Goal: Task Accomplishment & Management: Use online tool/utility

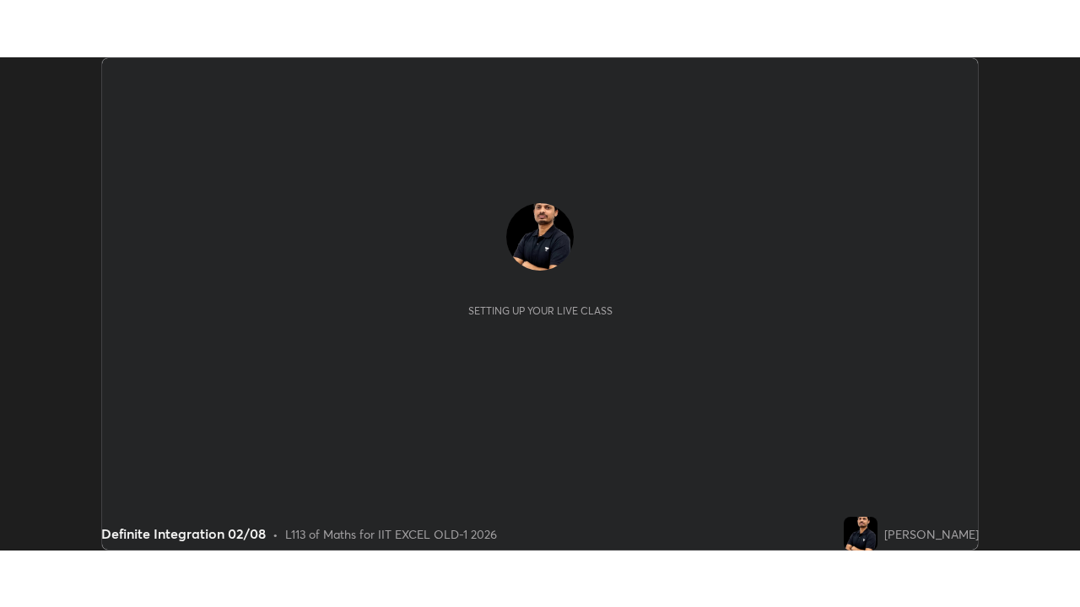
scroll to position [493, 1079]
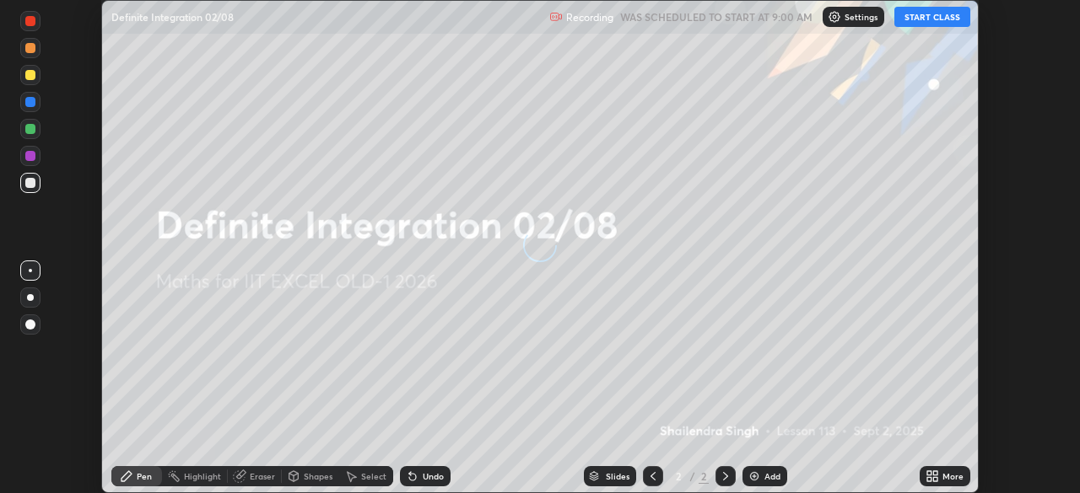
click at [929, 19] on button "START CLASS" at bounding box center [932, 17] width 76 height 20
click at [929, 479] on icon at bounding box center [929, 479] width 4 height 4
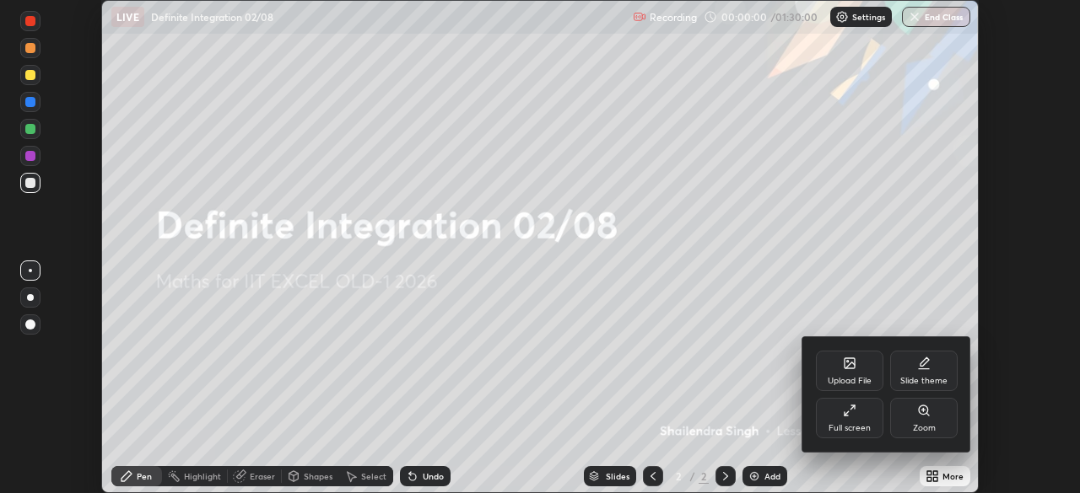
click at [864, 435] on div "Full screen" at bounding box center [849, 418] width 67 height 40
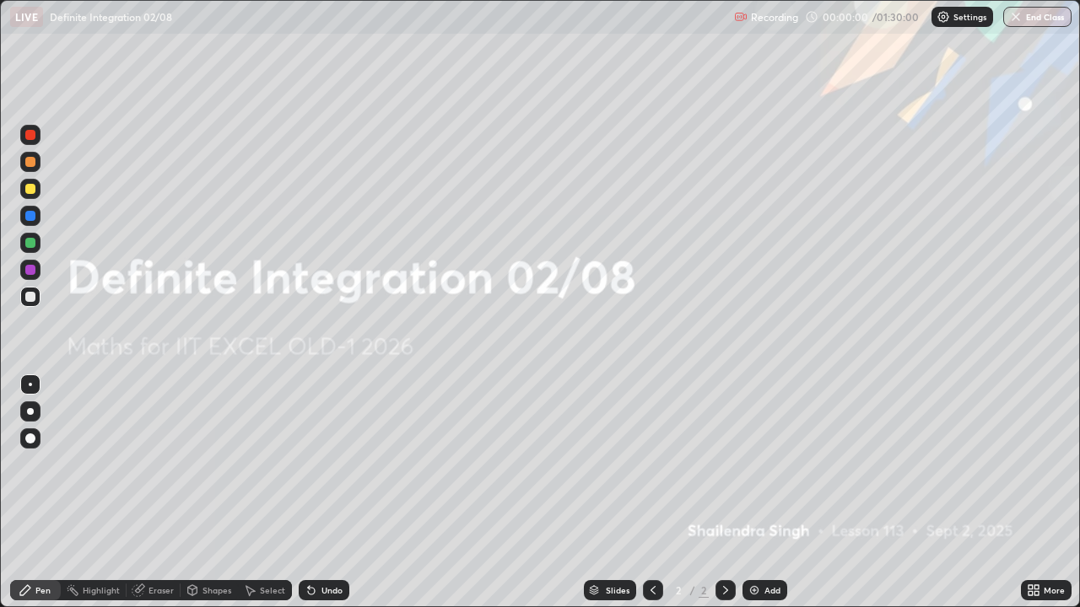
scroll to position [607, 1080]
click at [951, 18] on div "Settings" at bounding box center [962, 17] width 62 height 20
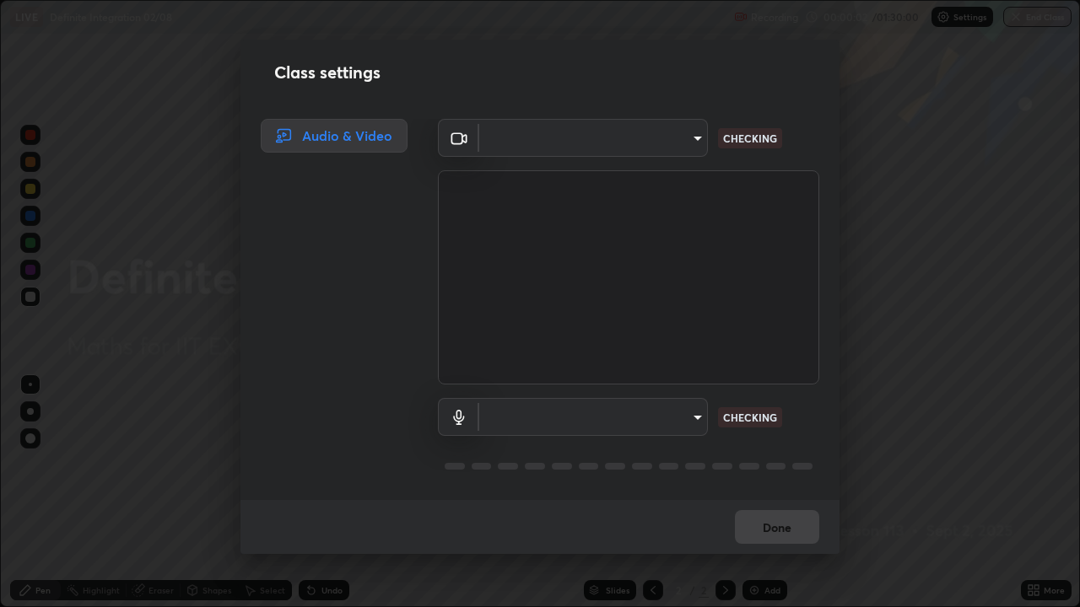
click at [687, 148] on body "Erase all LIVE Definite Integration 02/08 Recording 00:00:02 / 01:30:00 Setting…" at bounding box center [540, 303] width 1080 height 607
click at [676, 142] on div at bounding box center [540, 303] width 1080 height 607
type input "a2c9e0304fea7a197325265949ed38064ec23766b16e4a4df4757bcf8ee53c87"
type input "default"
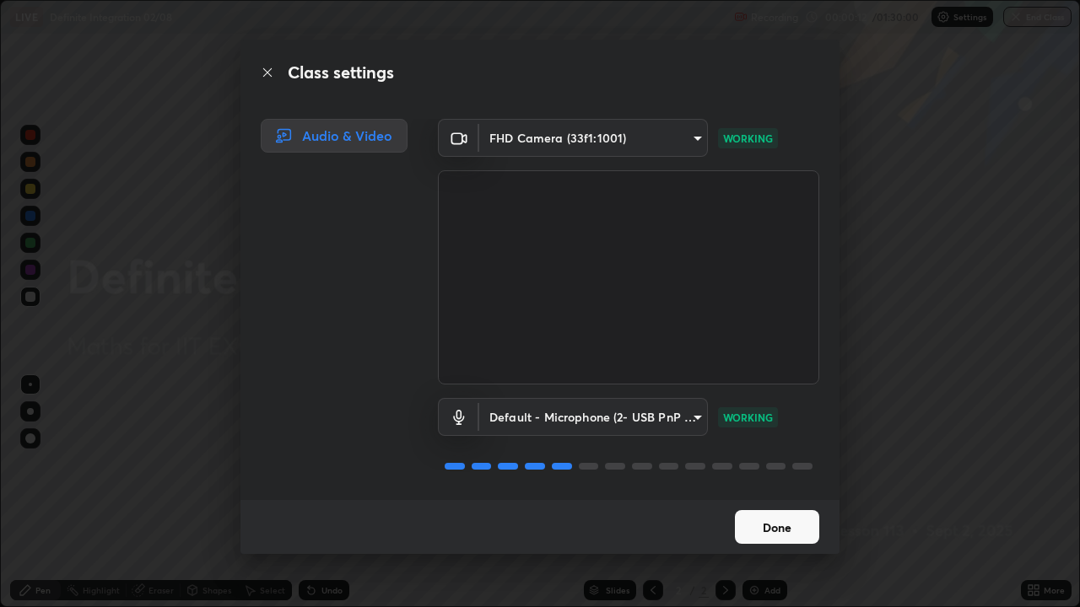
click at [776, 493] on button "Done" at bounding box center [777, 527] width 84 height 34
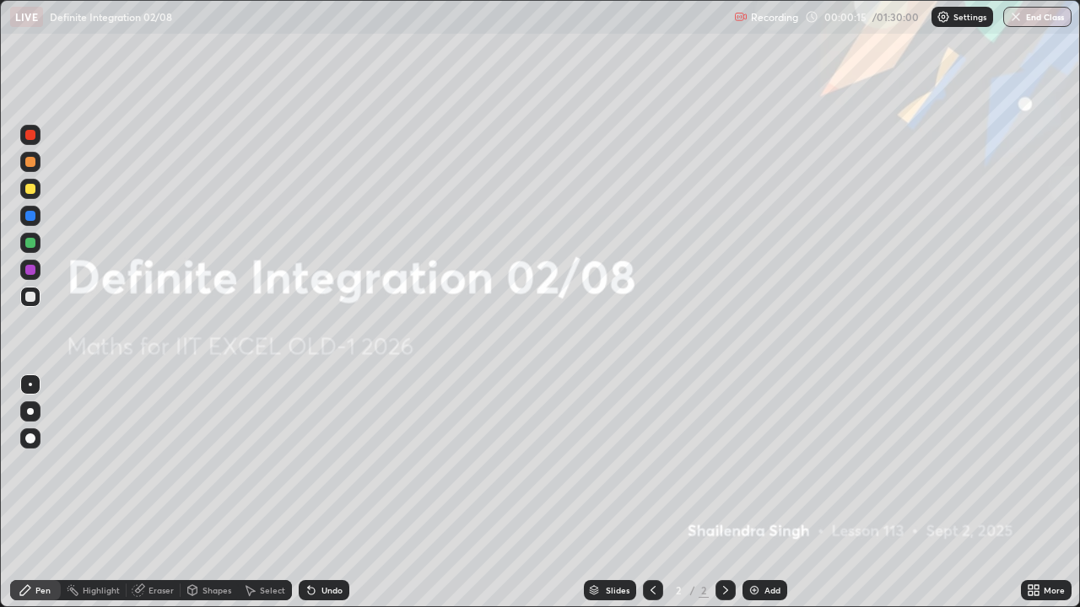
click at [1030, 493] on icon at bounding box center [1030, 587] width 4 height 4
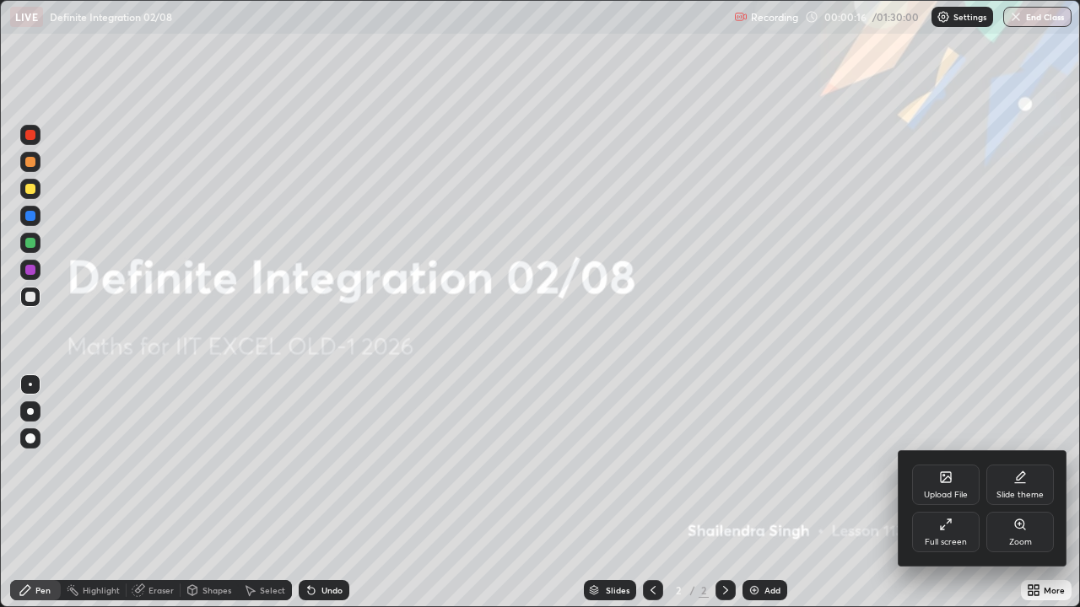
click at [949, 487] on div "Upload File" at bounding box center [945, 485] width 67 height 40
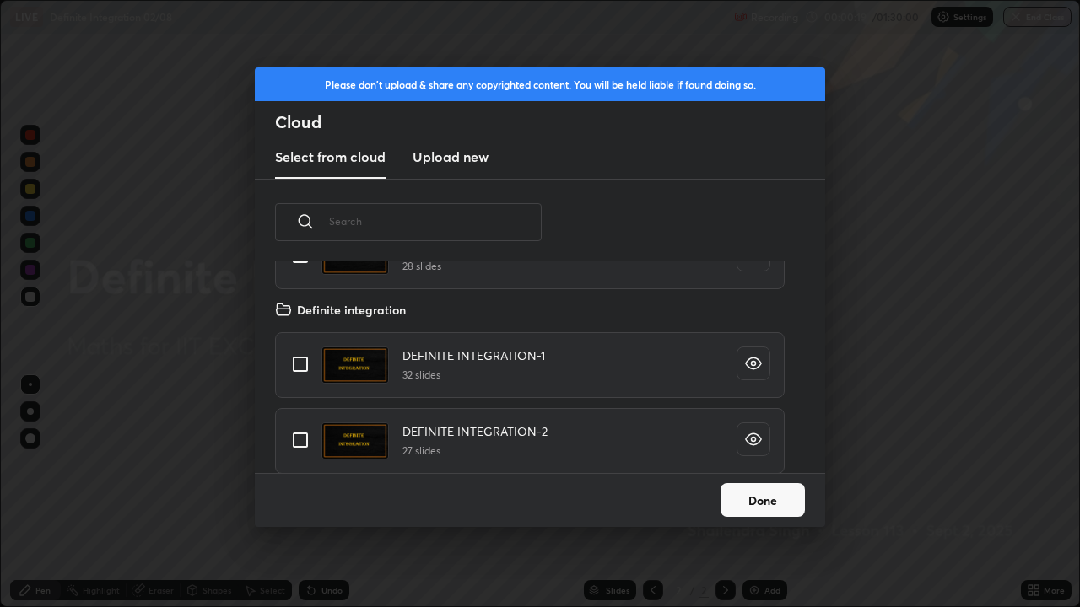
scroll to position [190, 0]
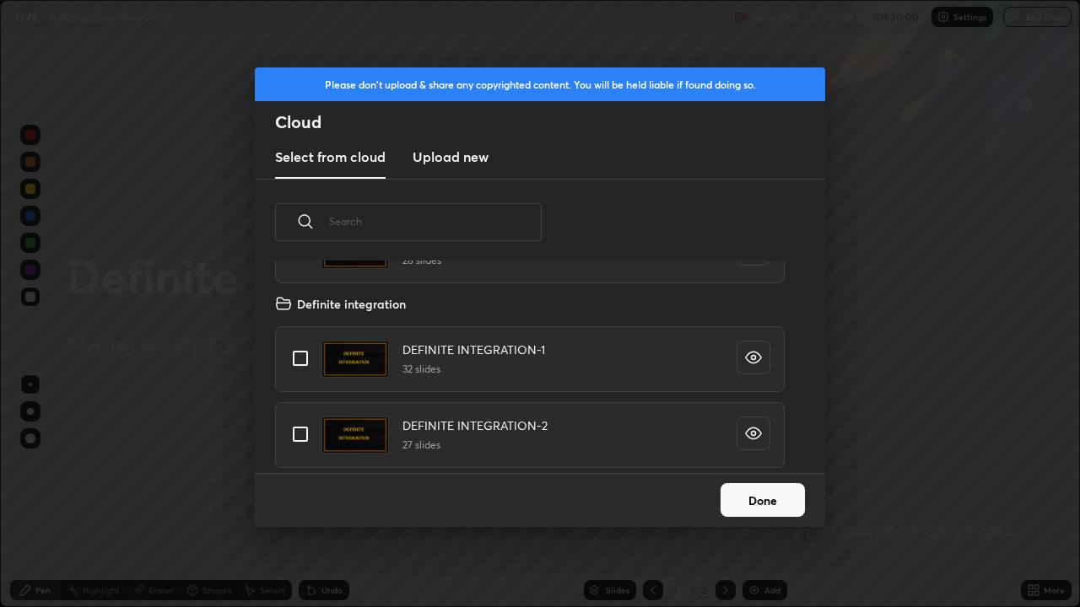
click at [300, 358] on input "grid" at bounding box center [300, 358] width 35 height 35
checkbox input "true"
click at [767, 493] on button "Done" at bounding box center [762, 500] width 84 height 34
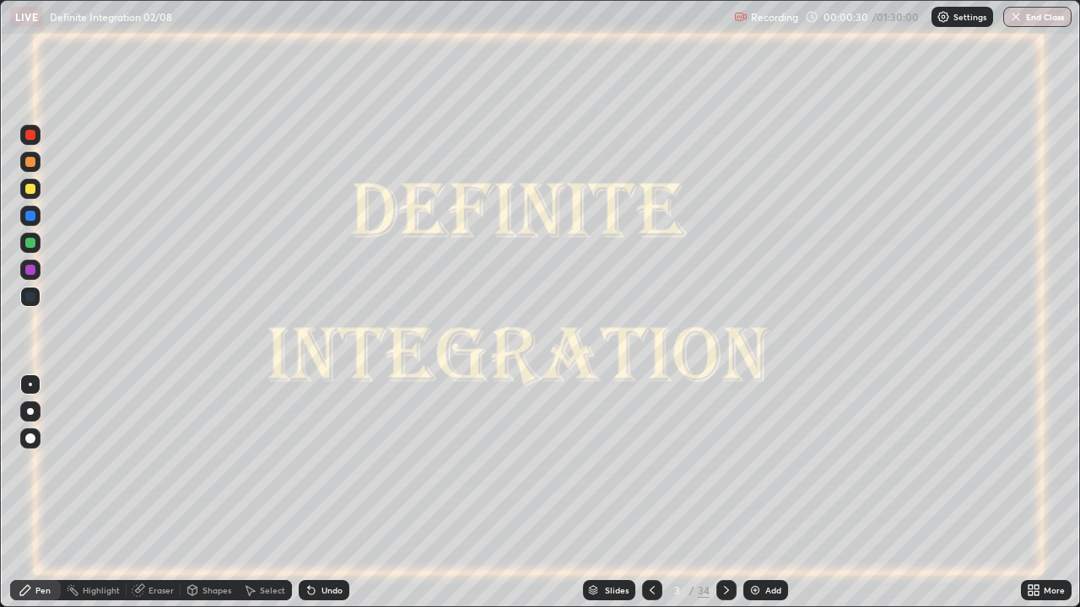
click at [719, 493] on icon at bounding box center [725, 590] width 13 height 13
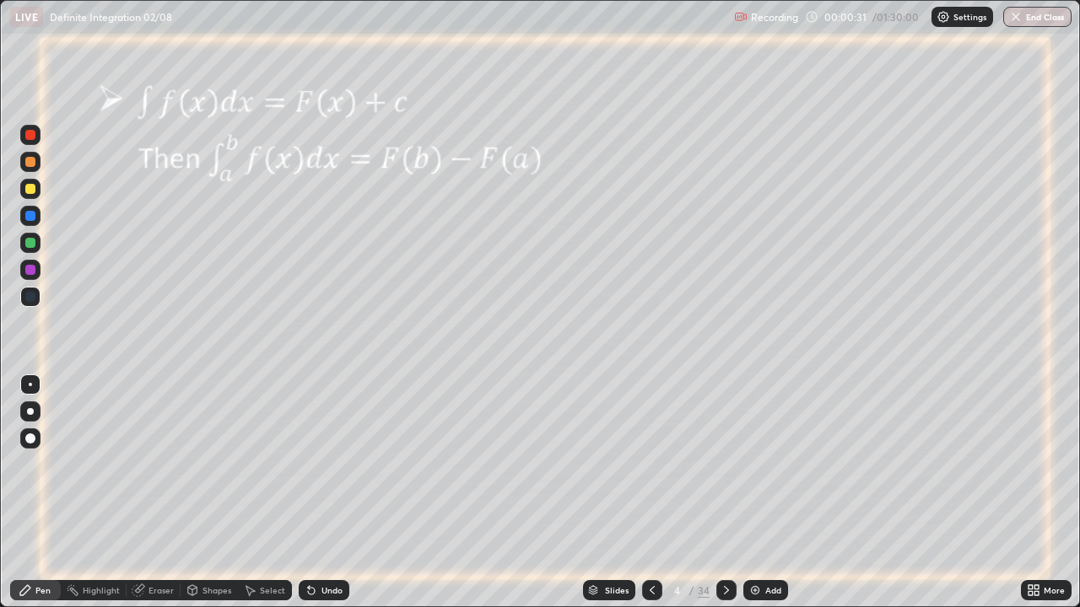
click at [722, 493] on icon at bounding box center [725, 590] width 13 height 13
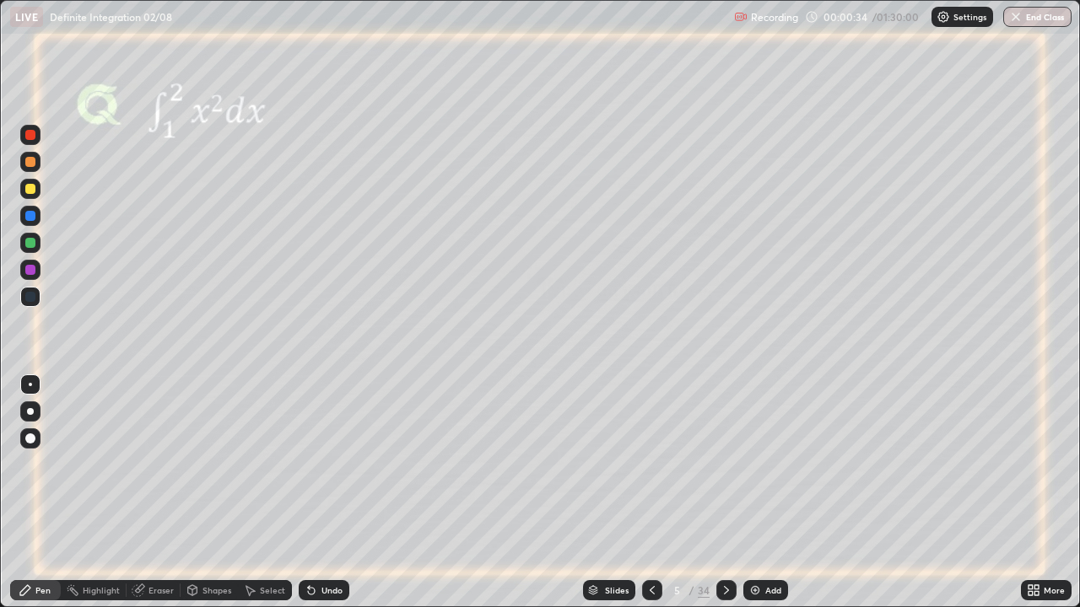
click at [724, 493] on icon at bounding box center [725, 590] width 13 height 13
click at [724, 493] on icon at bounding box center [726, 590] width 5 height 8
click at [33, 193] on div at bounding box center [30, 189] width 10 height 10
click at [722, 493] on icon at bounding box center [725, 590] width 13 height 13
click at [724, 493] on icon at bounding box center [725, 590] width 13 height 13
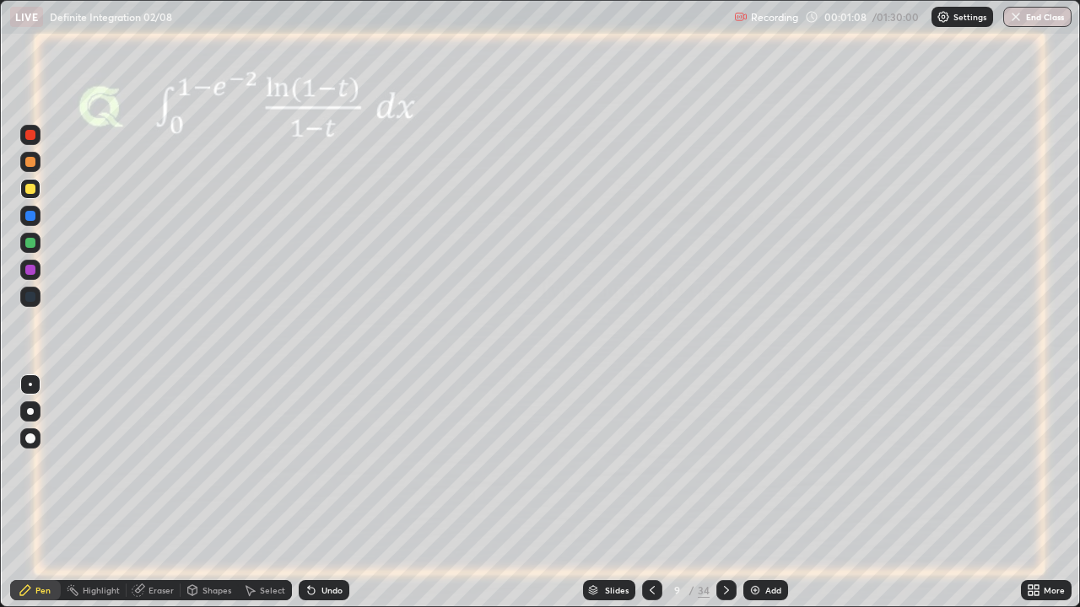
click at [724, 493] on icon at bounding box center [725, 590] width 13 height 13
click at [722, 493] on icon at bounding box center [725, 590] width 13 height 13
click at [32, 245] on div at bounding box center [30, 243] width 10 height 10
click at [724, 493] on icon at bounding box center [725, 590] width 13 height 13
click at [724, 493] on icon at bounding box center [726, 590] width 5 height 8
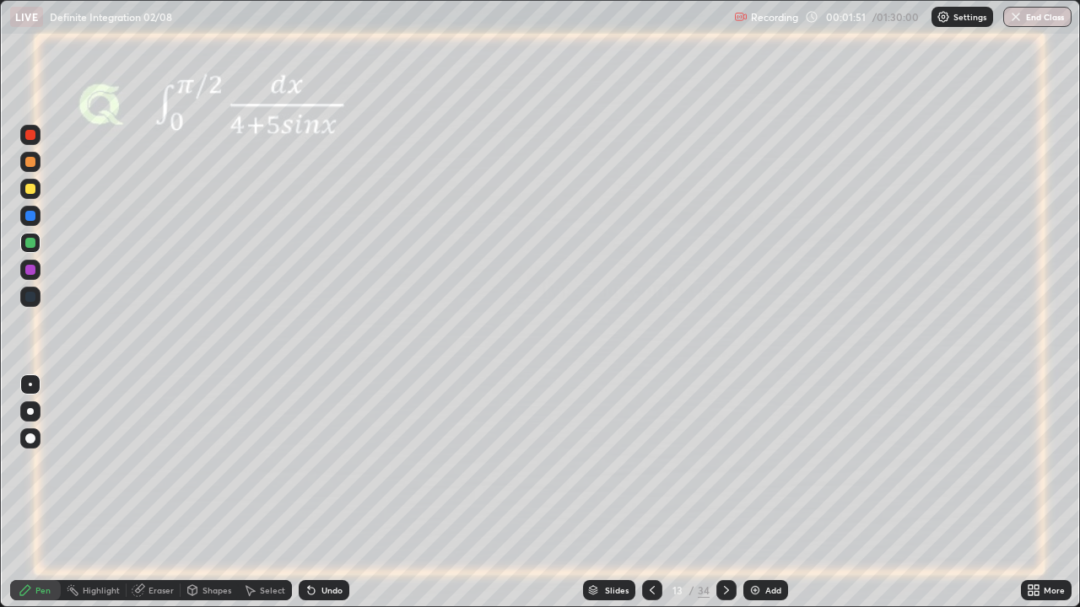
click at [725, 493] on icon at bounding box center [725, 590] width 13 height 13
click at [721, 493] on icon at bounding box center [725, 590] width 13 height 13
click at [30, 190] on div at bounding box center [30, 189] width 10 height 10
click at [722, 493] on icon at bounding box center [725, 590] width 13 height 13
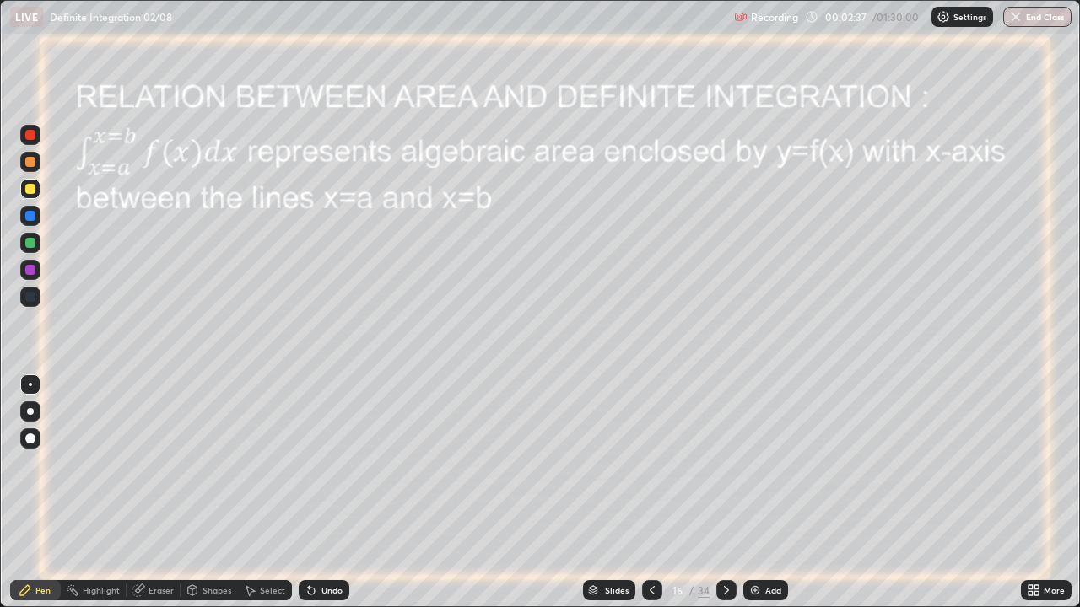
click at [724, 493] on icon at bounding box center [726, 590] width 5 height 8
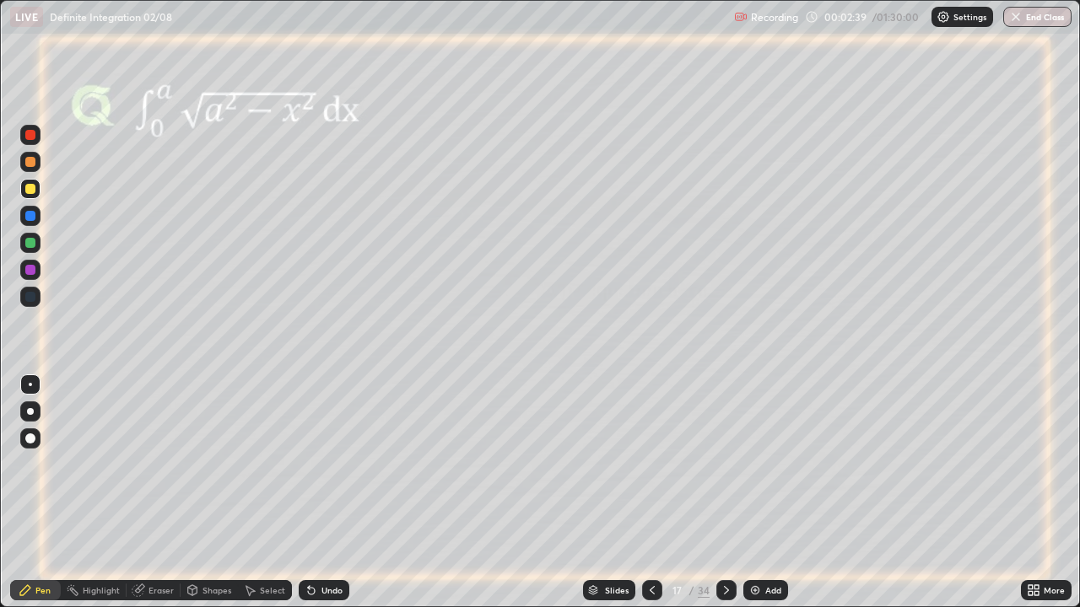
click at [725, 493] on icon at bounding box center [725, 590] width 13 height 13
click at [723, 493] on div at bounding box center [726, 590] width 20 height 20
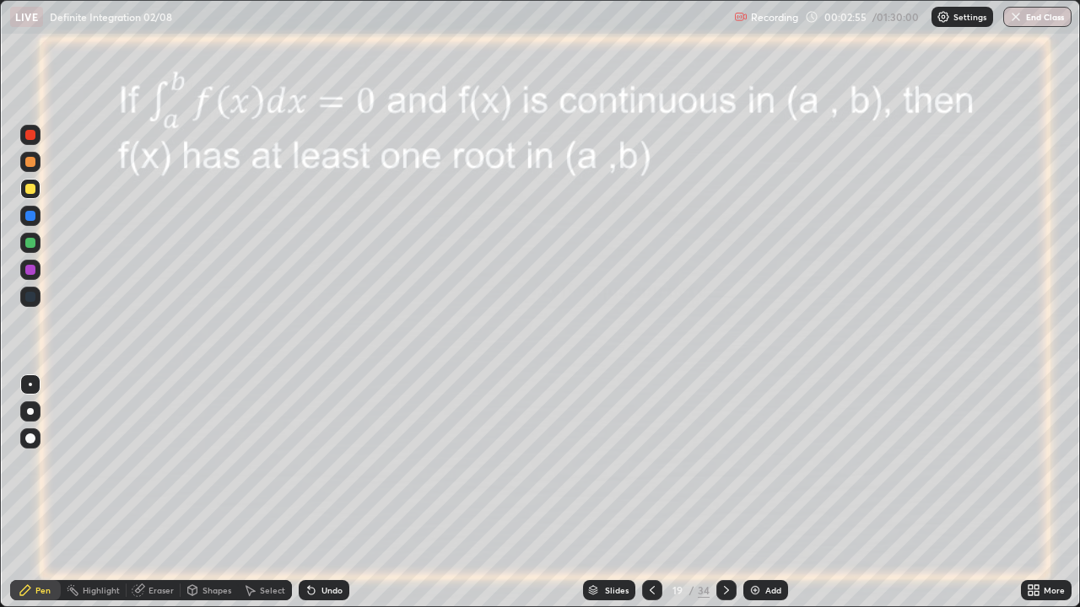
click at [723, 493] on icon at bounding box center [725, 590] width 13 height 13
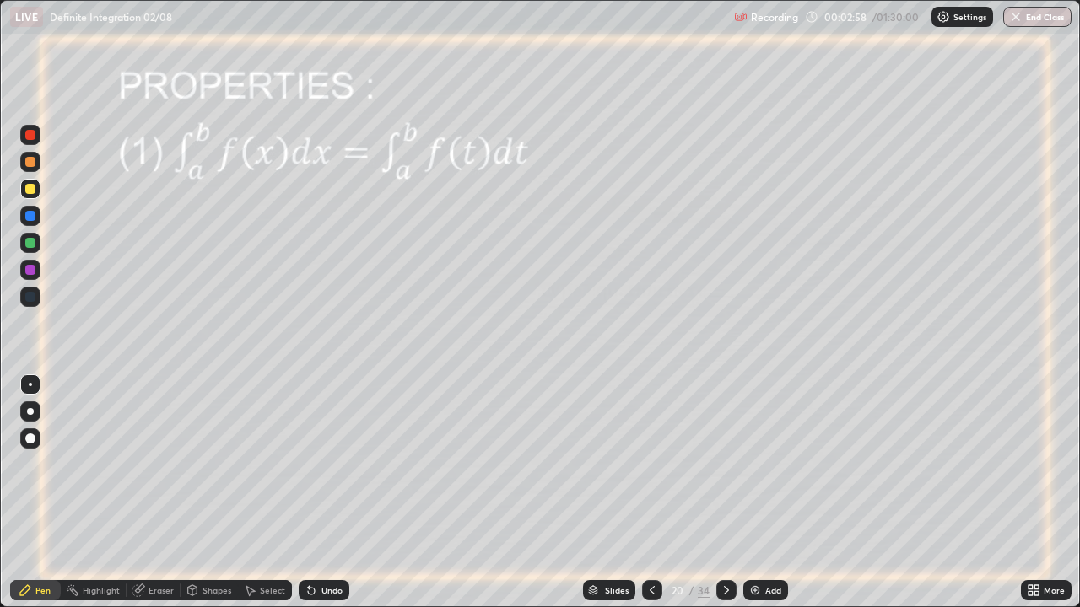
click at [726, 493] on icon at bounding box center [725, 590] width 13 height 13
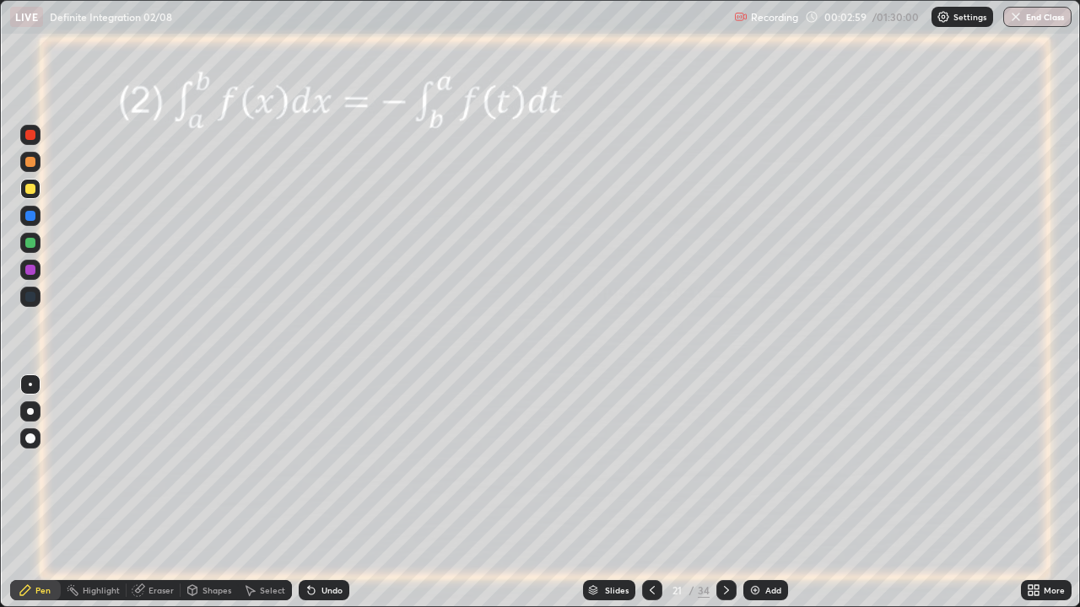
click at [725, 493] on icon at bounding box center [725, 590] width 13 height 13
click at [725, 493] on icon at bounding box center [726, 590] width 5 height 8
click at [726, 493] on icon at bounding box center [726, 590] width 5 height 8
click at [329, 493] on div "Undo" at bounding box center [331, 590] width 21 height 8
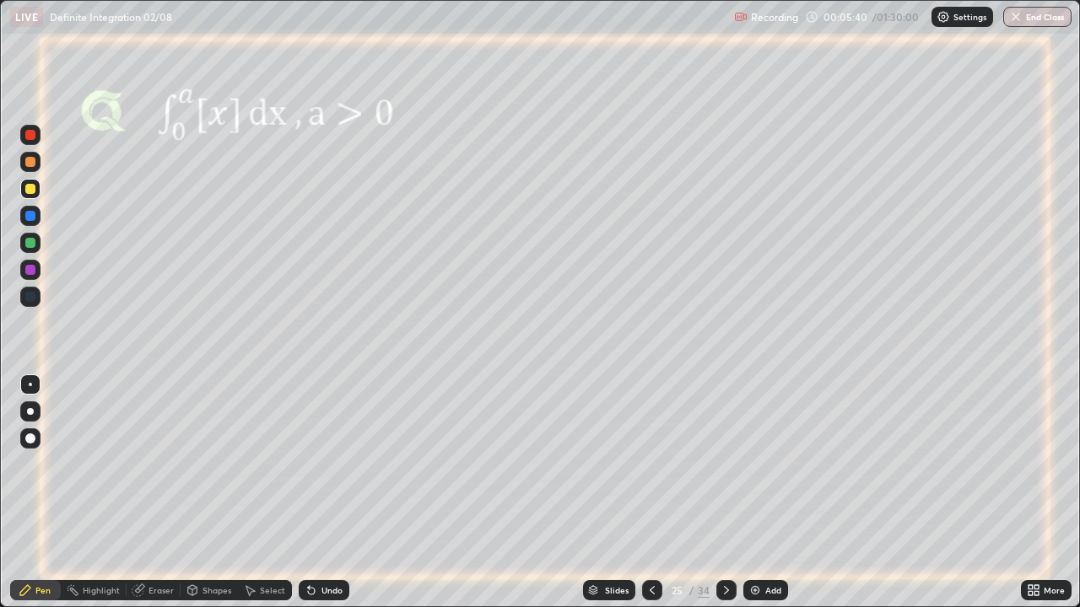
click at [336, 493] on div "Undo" at bounding box center [331, 590] width 21 height 8
click at [338, 493] on div "Undo" at bounding box center [331, 590] width 21 height 8
click at [342, 493] on div "Undo" at bounding box center [324, 590] width 51 height 20
click at [140, 493] on icon at bounding box center [139, 588] width 9 height 8
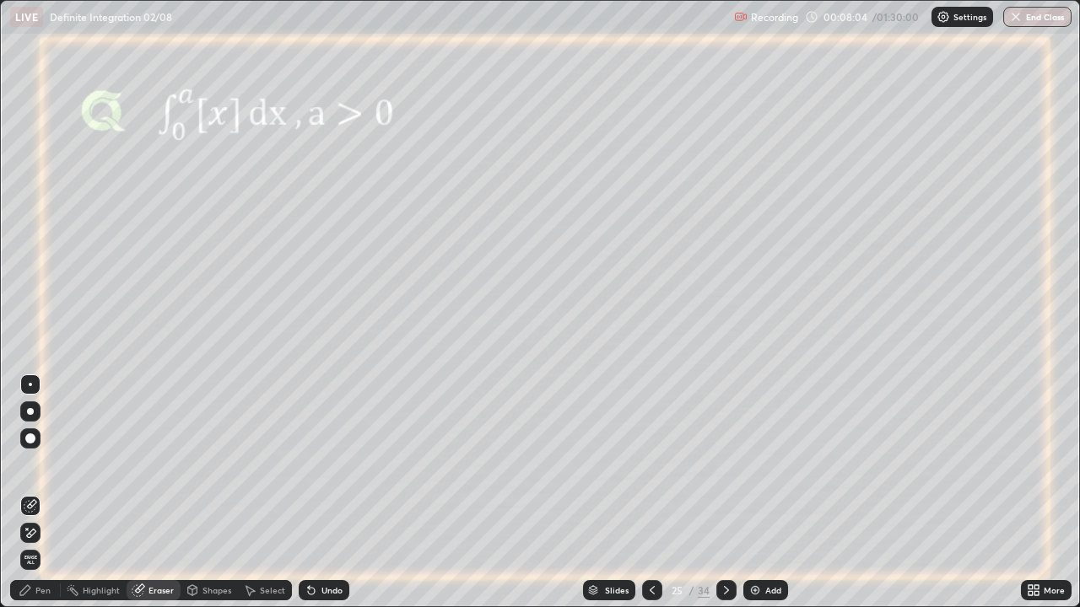
click at [41, 493] on div "Pen" at bounding box center [42, 590] width 15 height 8
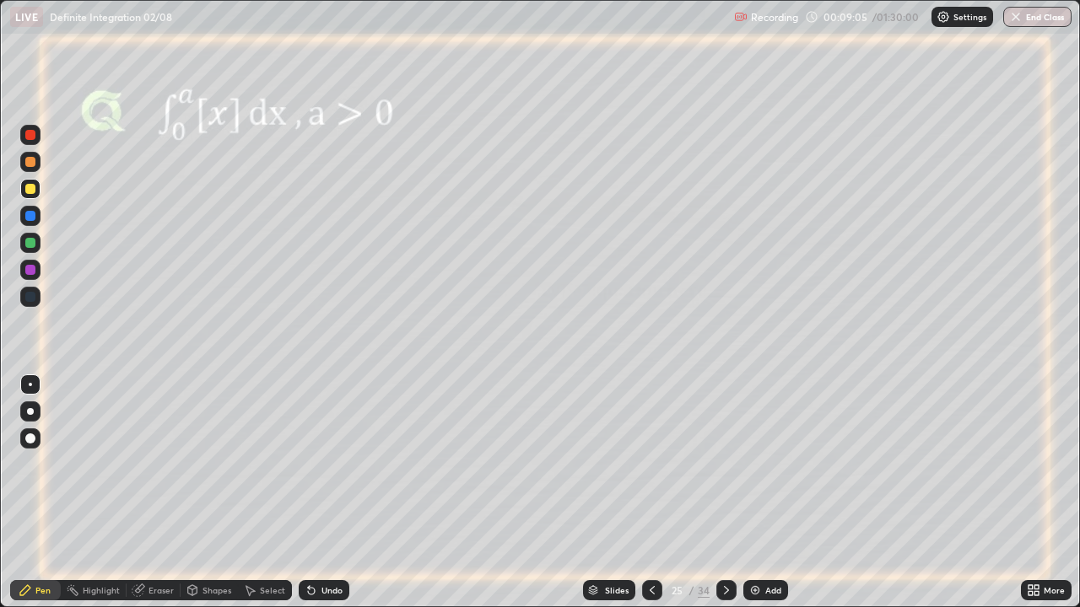
click at [751, 493] on img at bounding box center [754, 590] width 13 height 13
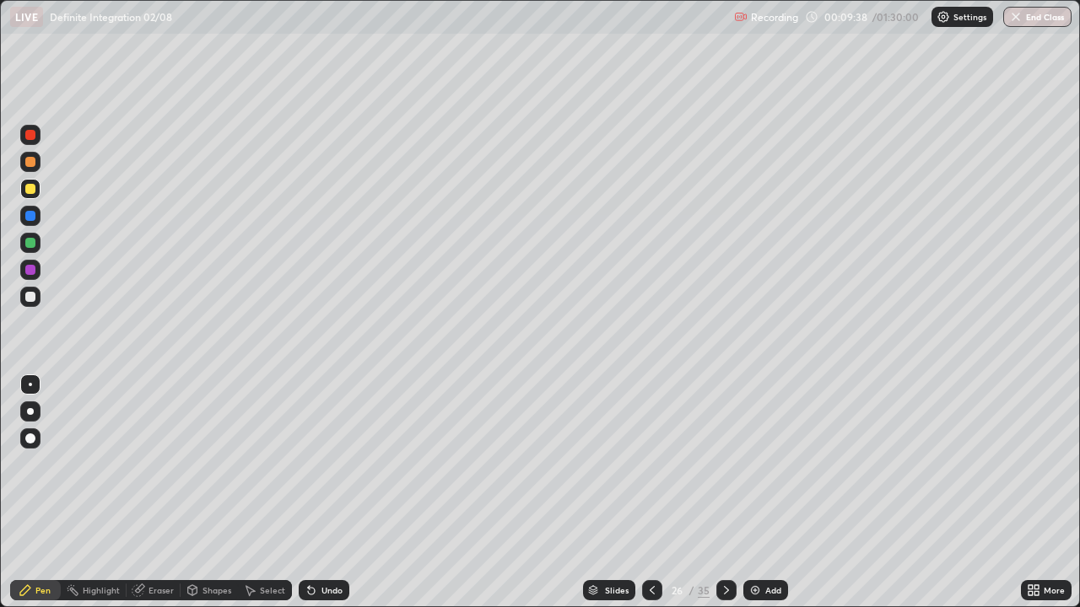
click at [30, 217] on div at bounding box center [30, 216] width 10 height 10
click at [653, 493] on icon at bounding box center [651, 590] width 13 height 13
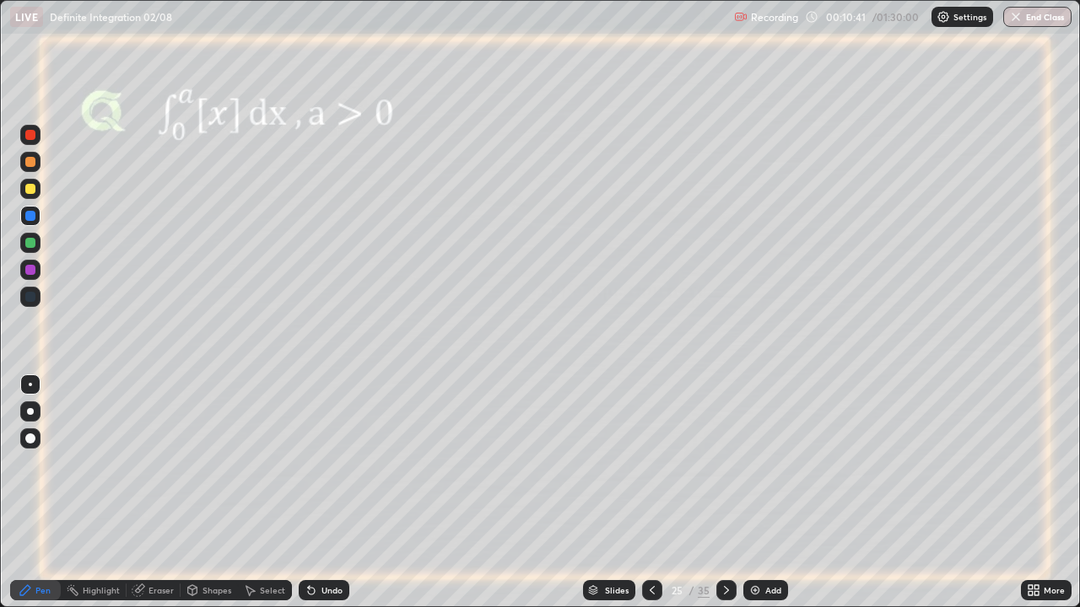
click at [331, 493] on div "Undo" at bounding box center [331, 590] width 21 height 8
click at [755, 493] on img at bounding box center [754, 590] width 13 height 13
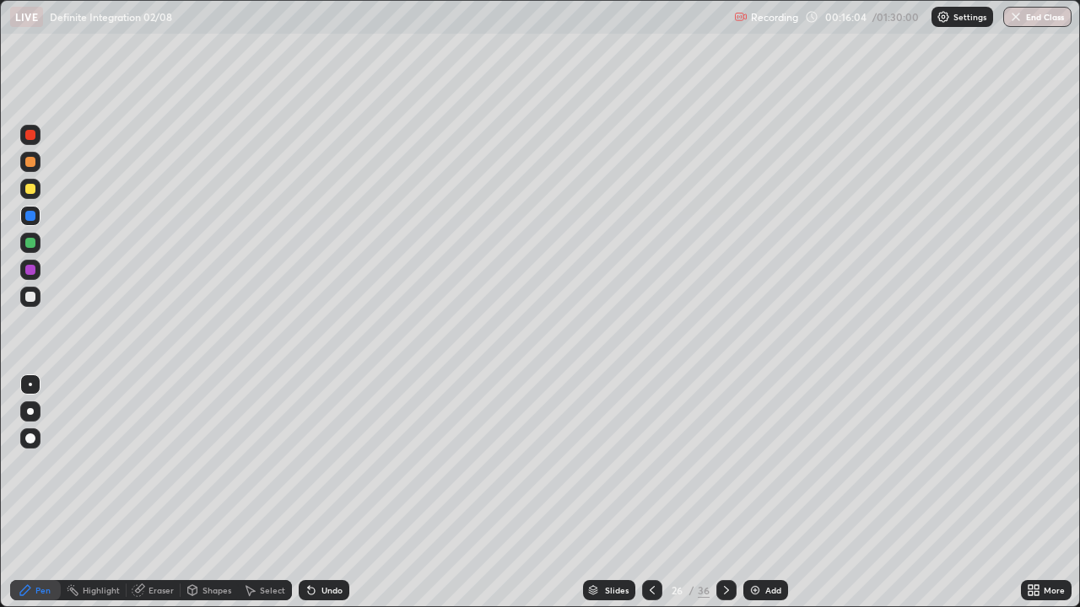
click at [32, 294] on div at bounding box center [30, 297] width 10 height 10
click at [29, 269] on div at bounding box center [30, 270] width 10 height 10
click at [29, 240] on div at bounding box center [30, 243] width 10 height 10
click at [35, 190] on div at bounding box center [30, 189] width 10 height 10
click at [722, 493] on icon at bounding box center [725, 590] width 13 height 13
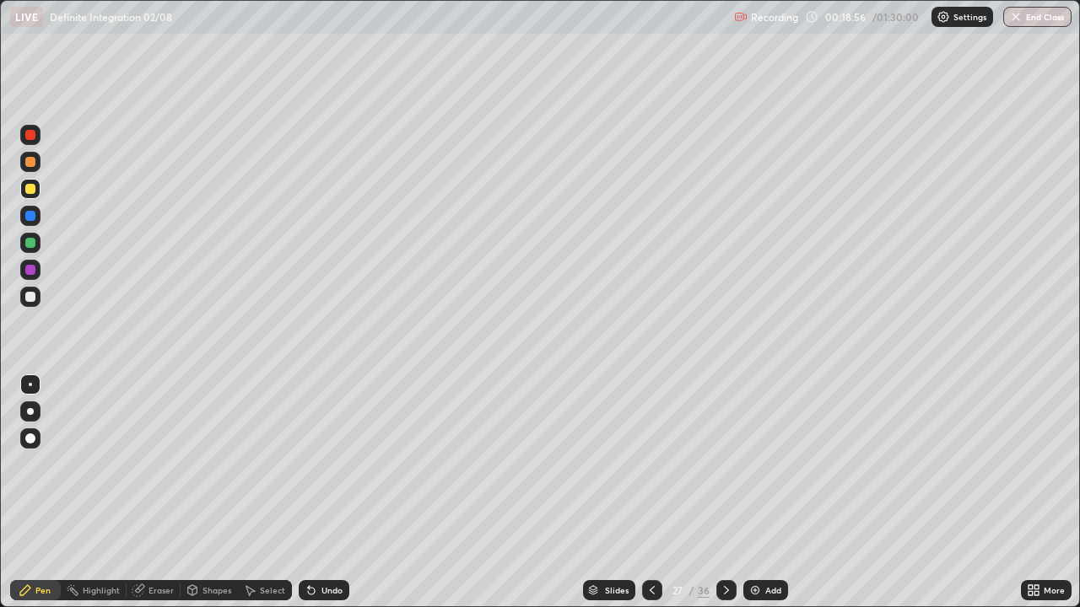
click at [650, 493] on icon at bounding box center [651, 590] width 13 height 13
click at [726, 493] on icon at bounding box center [725, 590] width 13 height 13
click at [649, 493] on icon at bounding box center [651, 590] width 13 height 13
click at [149, 493] on div "Eraser" at bounding box center [160, 590] width 25 height 8
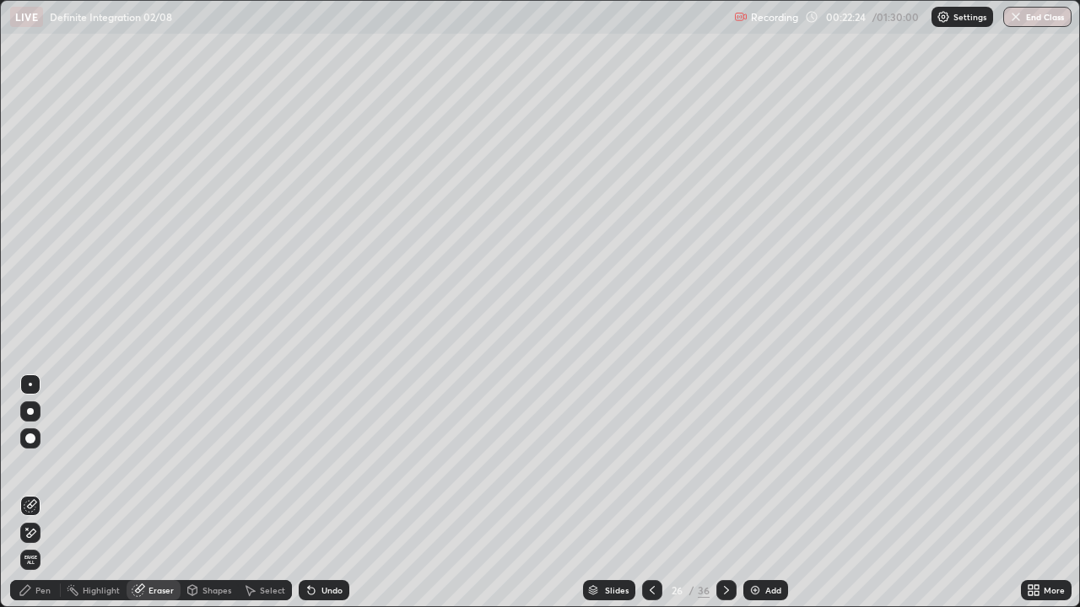
click at [46, 493] on div "Pen" at bounding box center [42, 590] width 15 height 8
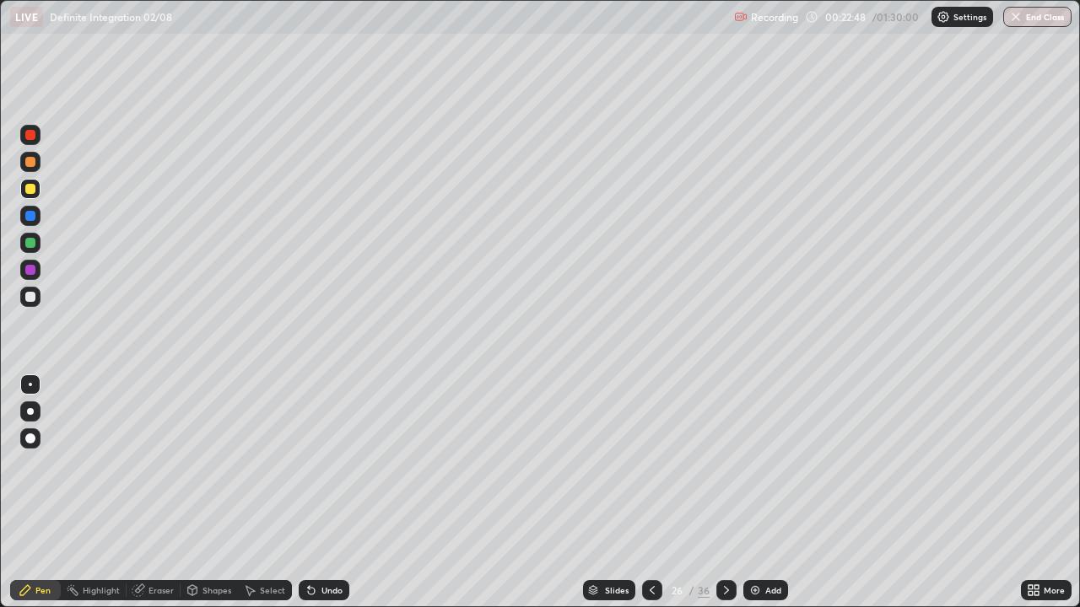
click at [724, 493] on icon at bounding box center [725, 590] width 13 height 13
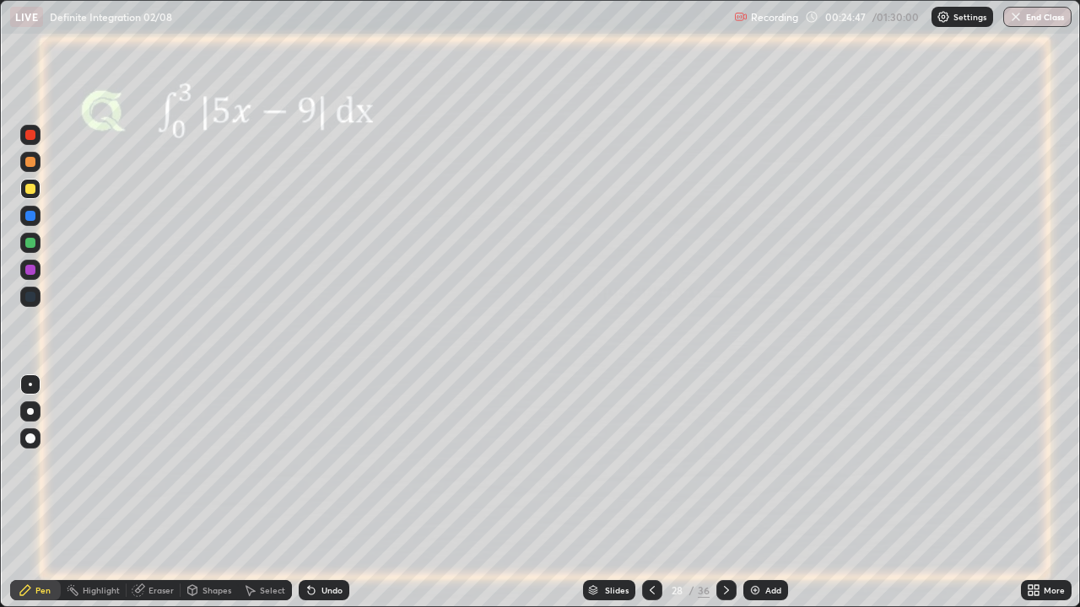
click at [327, 493] on div "Undo" at bounding box center [331, 590] width 21 height 8
click at [330, 493] on div "Undo" at bounding box center [331, 590] width 21 height 8
click at [337, 493] on div "Undo" at bounding box center [331, 590] width 21 height 8
click at [37, 274] on div at bounding box center [30, 270] width 20 height 20
click at [323, 493] on div "Undo" at bounding box center [331, 590] width 21 height 8
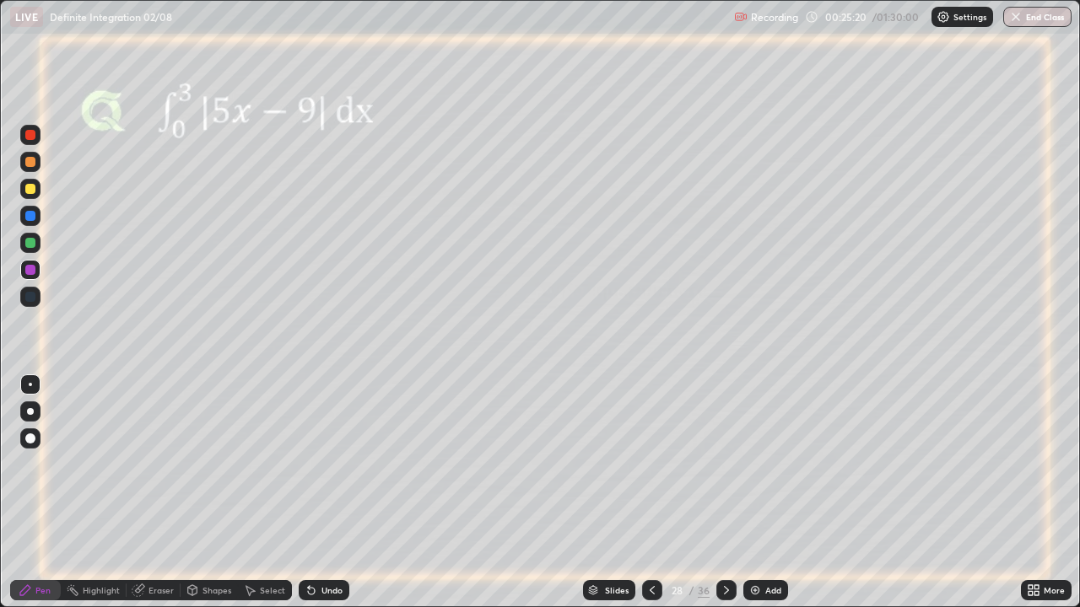
click at [154, 493] on div "Eraser" at bounding box center [160, 590] width 25 height 8
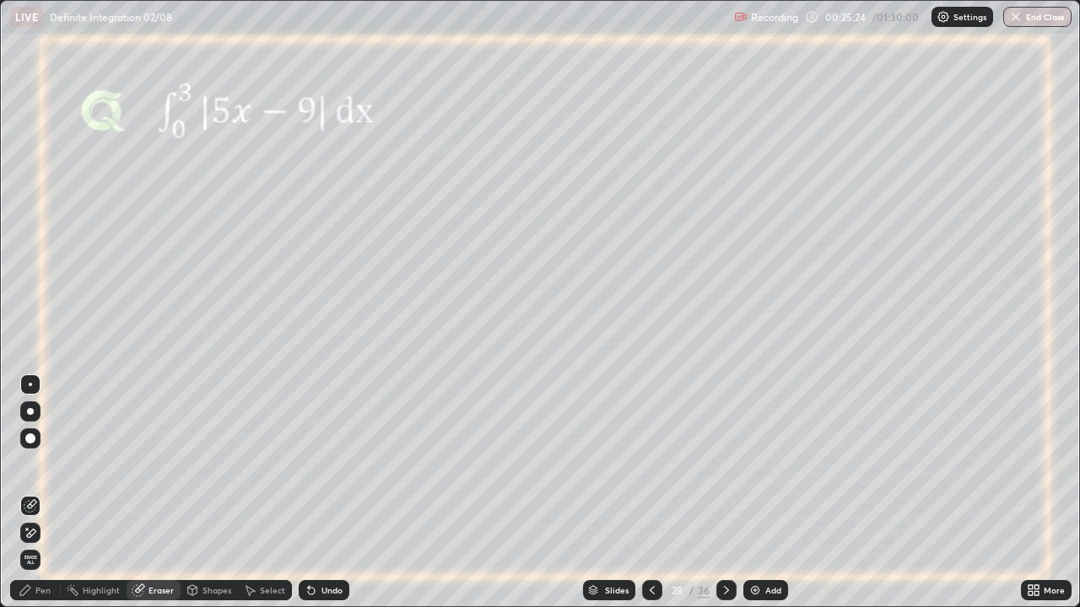
click at [52, 493] on div "Pen" at bounding box center [35, 590] width 51 height 20
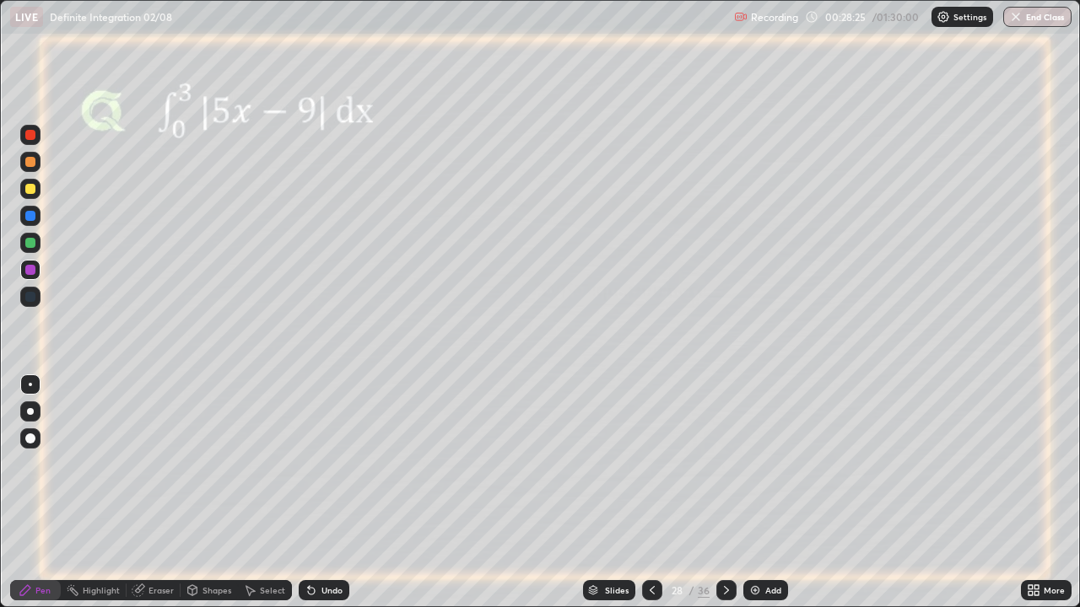
click at [308, 493] on icon at bounding box center [309, 587] width 2 height 2
click at [309, 493] on icon at bounding box center [311, 591] width 7 height 7
click at [302, 493] on div "Undo" at bounding box center [324, 590] width 51 height 20
click at [160, 493] on div "Eraser" at bounding box center [160, 590] width 25 height 8
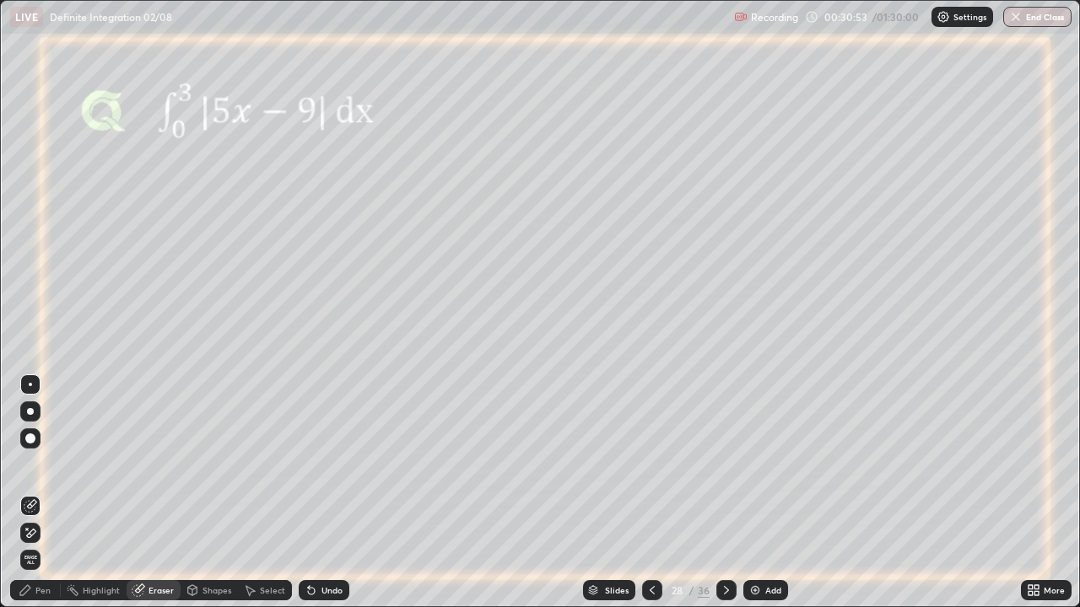
click at [49, 493] on div "Pen" at bounding box center [42, 590] width 15 height 8
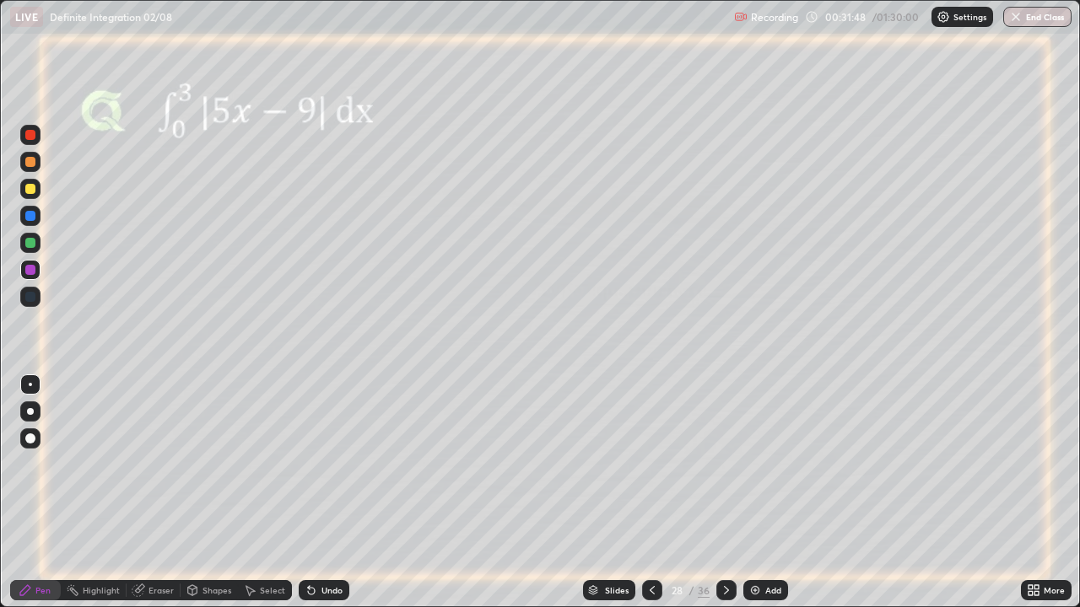
click at [148, 493] on div "Eraser" at bounding box center [160, 590] width 25 height 8
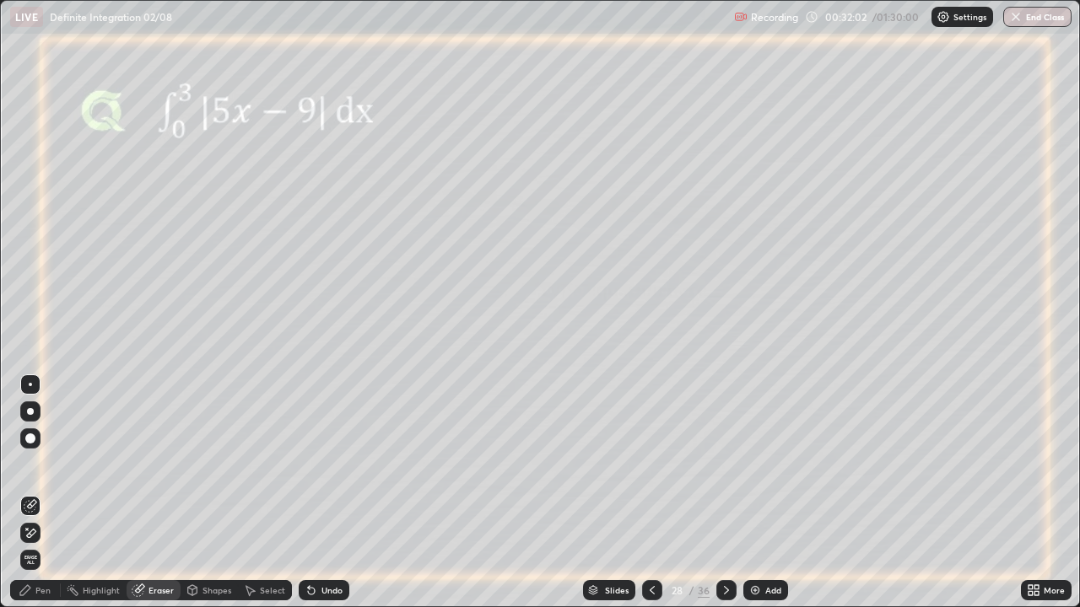
click at [41, 493] on div "Pen" at bounding box center [42, 590] width 15 height 8
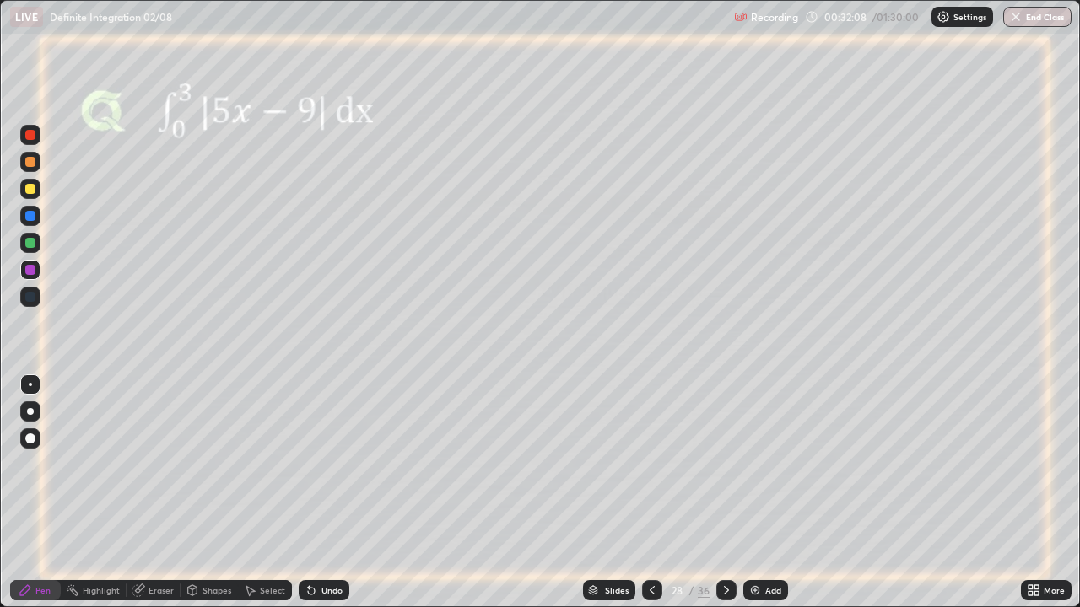
click at [148, 493] on div "Eraser" at bounding box center [160, 590] width 25 height 8
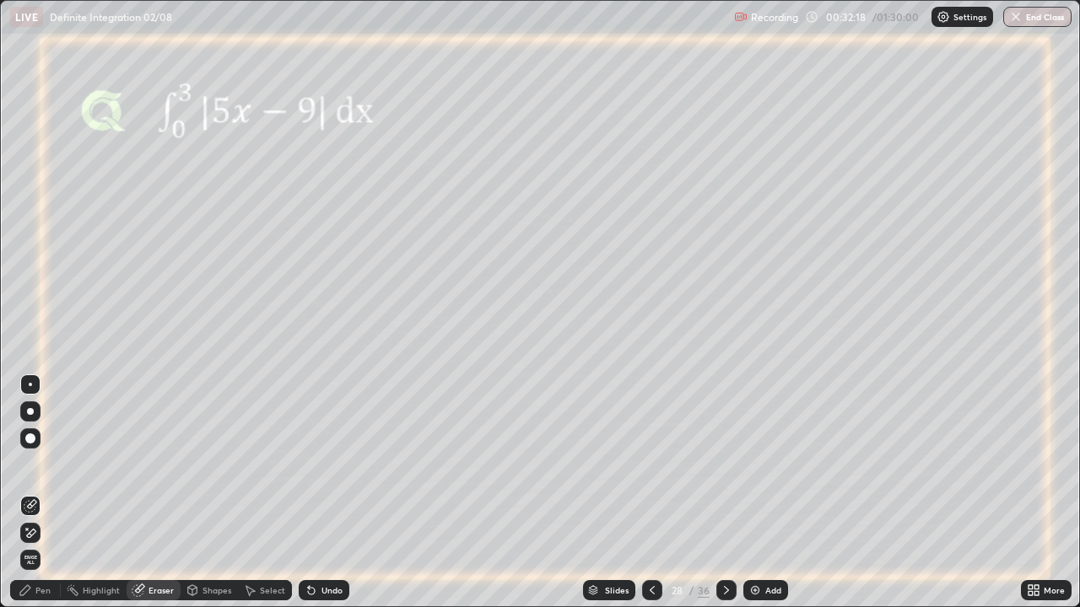
click at [47, 493] on div "Pen" at bounding box center [42, 590] width 15 height 8
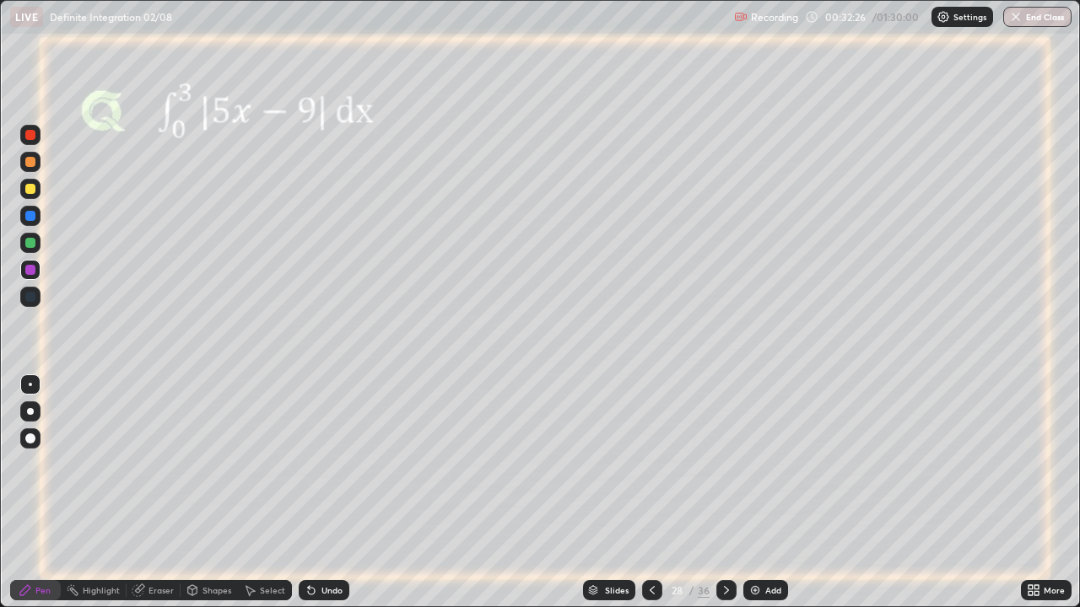
click at [145, 493] on div "Eraser" at bounding box center [154, 590] width 54 height 20
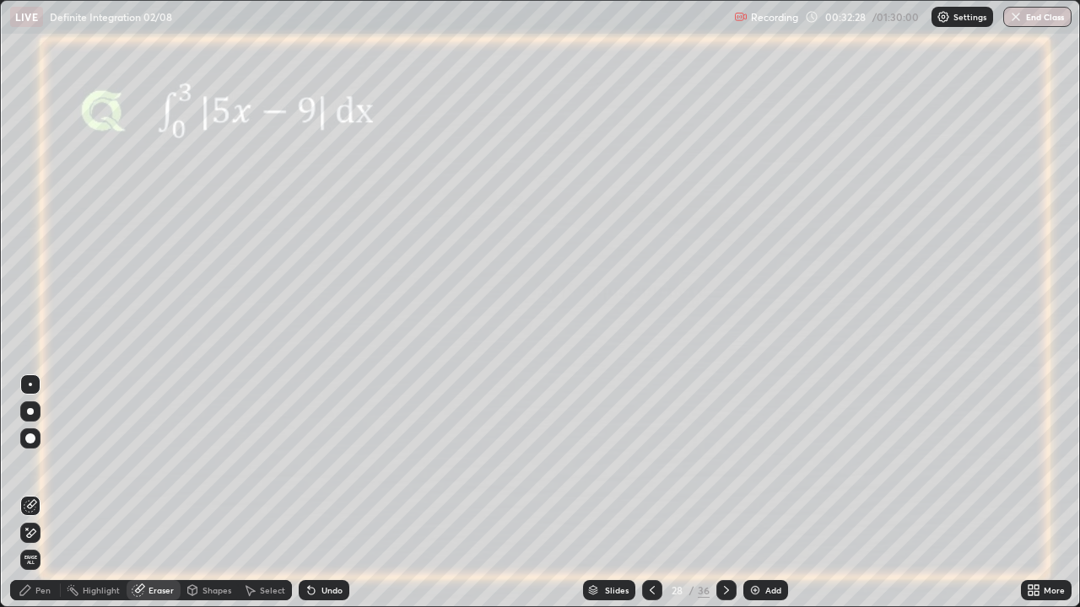
click at [48, 493] on div "Pen" at bounding box center [35, 590] width 51 height 20
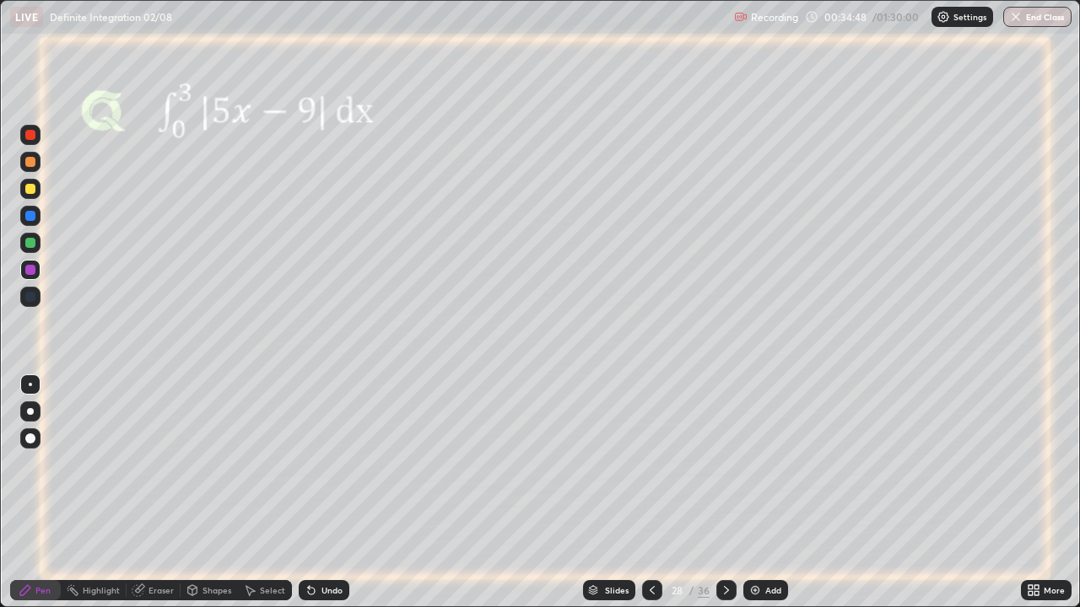
click at [725, 493] on icon at bounding box center [725, 590] width 13 height 13
click at [28, 245] on div at bounding box center [30, 243] width 10 height 10
click at [724, 493] on icon at bounding box center [725, 590] width 13 height 13
click at [165, 493] on div "Eraser" at bounding box center [160, 590] width 25 height 8
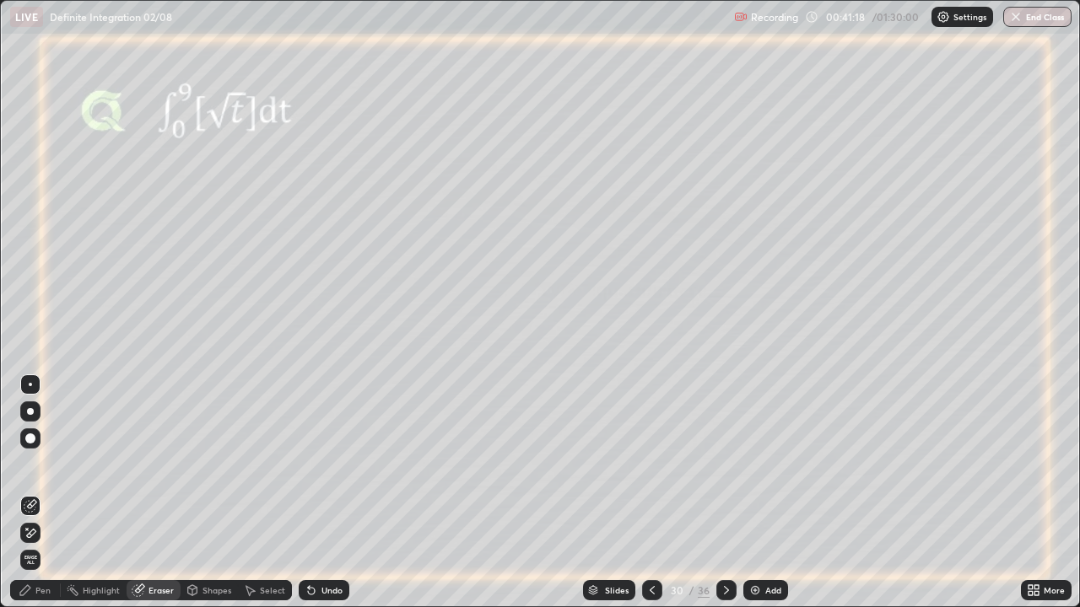
click at [37, 493] on div "Pen" at bounding box center [42, 590] width 15 height 8
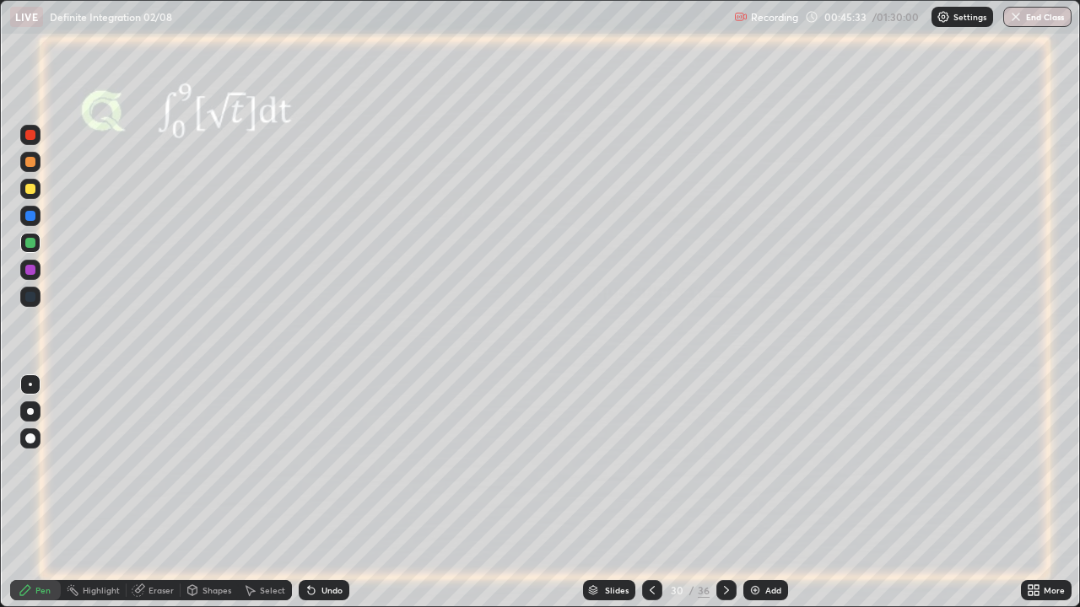
click at [724, 493] on icon at bounding box center [725, 590] width 13 height 13
click at [309, 493] on icon at bounding box center [311, 591] width 7 height 7
click at [310, 493] on icon at bounding box center [311, 591] width 7 height 7
click at [31, 188] on div at bounding box center [30, 189] width 10 height 10
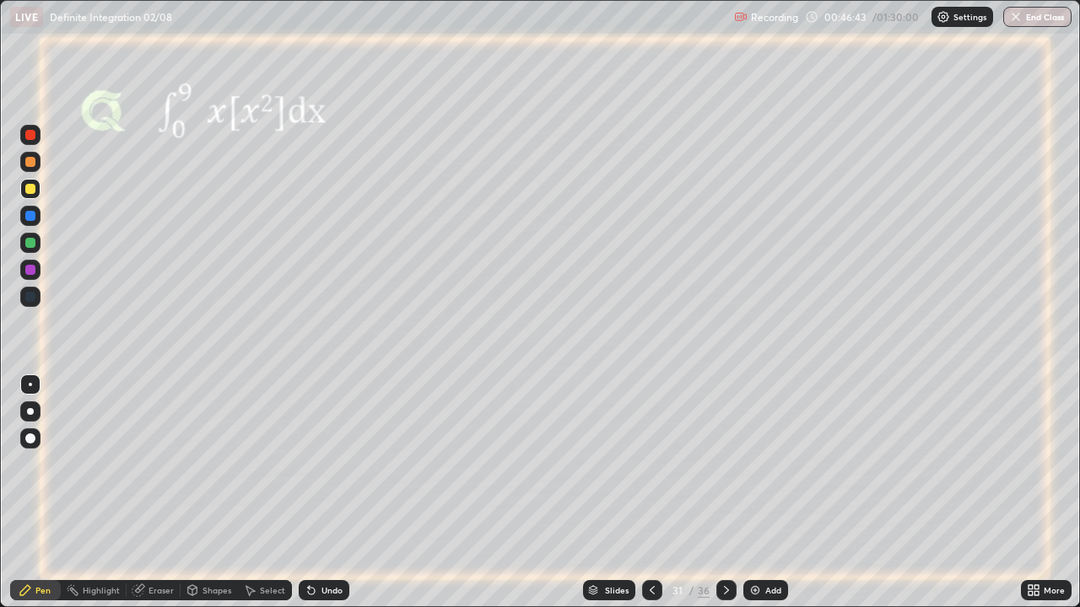
click at [725, 493] on icon at bounding box center [725, 590] width 13 height 13
click at [725, 493] on icon at bounding box center [726, 590] width 5 height 8
click at [729, 493] on icon at bounding box center [725, 590] width 13 height 13
click at [331, 493] on div "Undo" at bounding box center [324, 590] width 51 height 20
click at [336, 493] on div "Undo" at bounding box center [324, 590] width 51 height 20
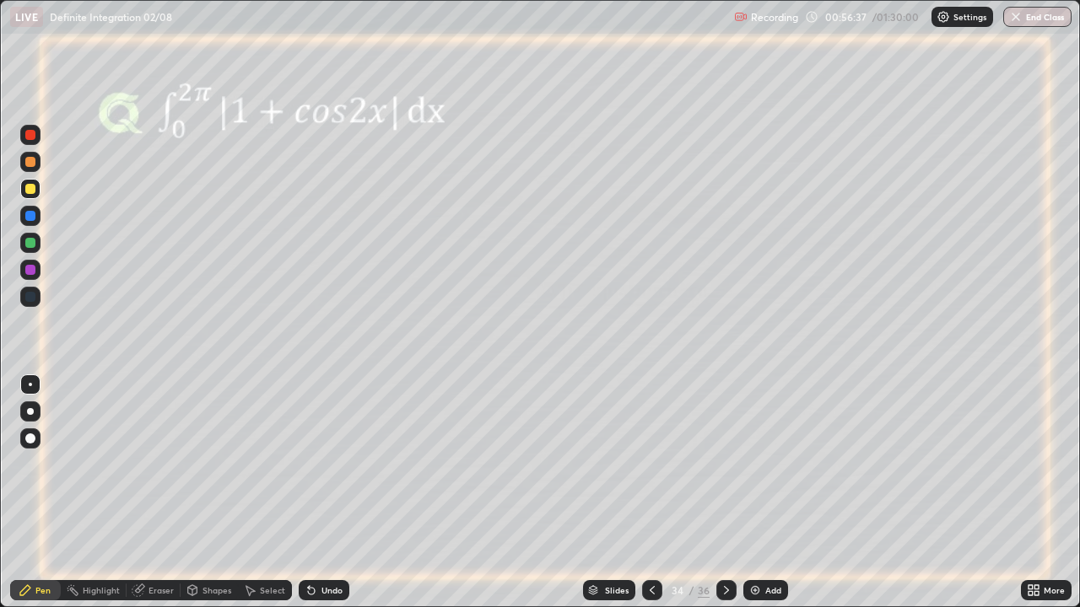
click at [336, 493] on div "Undo" at bounding box center [324, 590] width 51 height 20
click at [337, 493] on div "Undo" at bounding box center [324, 590] width 51 height 20
click at [341, 493] on div "Undo" at bounding box center [324, 590] width 51 height 20
click at [343, 493] on div "Undo" at bounding box center [324, 590] width 51 height 20
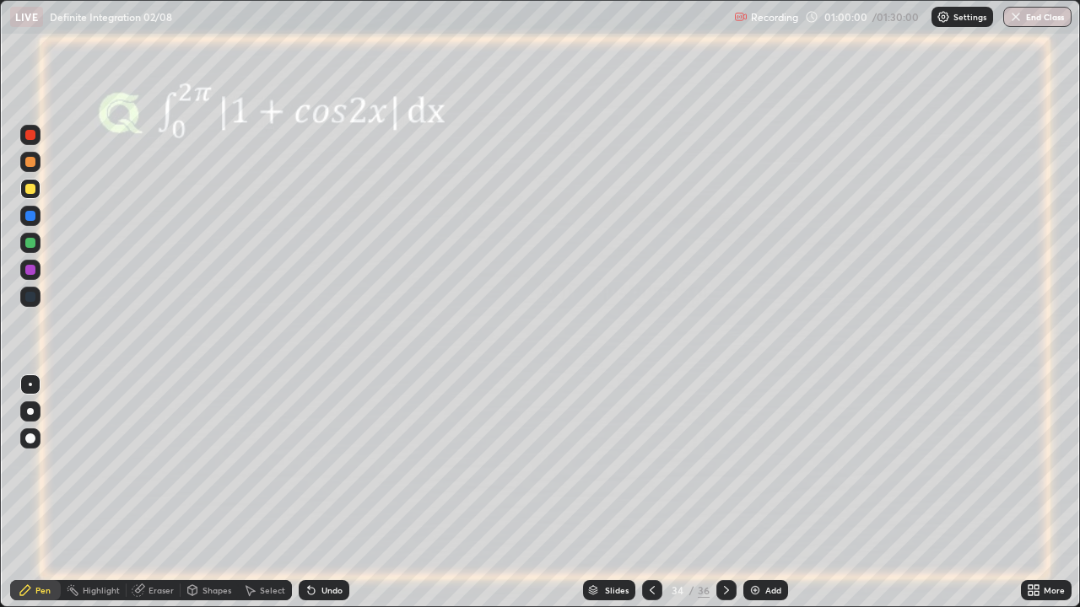
click at [754, 493] on div "Add" at bounding box center [765, 590] width 45 height 20
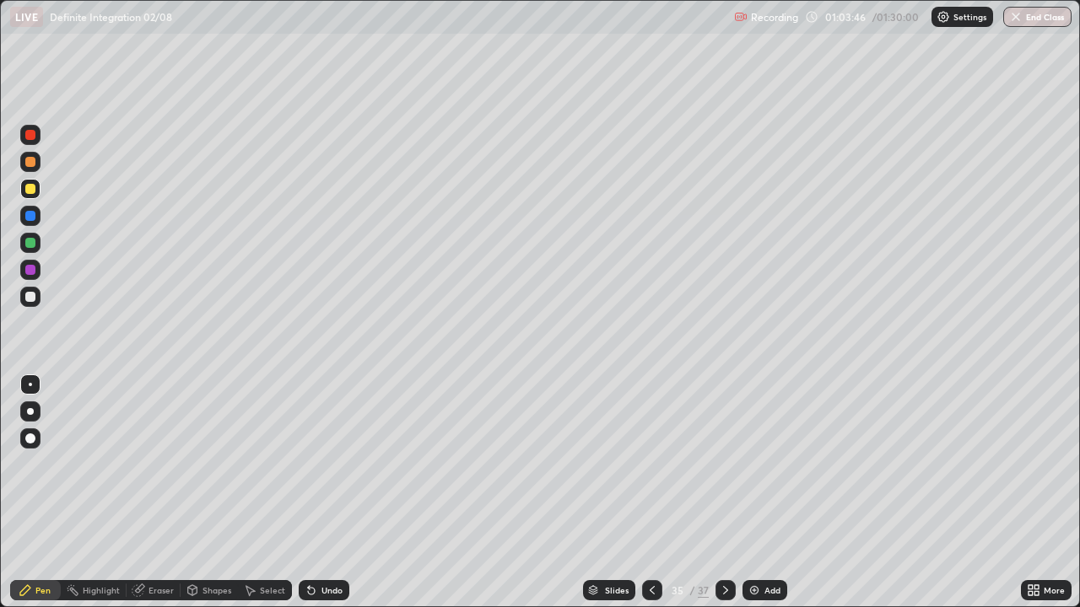
click at [202, 493] on div "Shapes" at bounding box center [216, 590] width 29 height 8
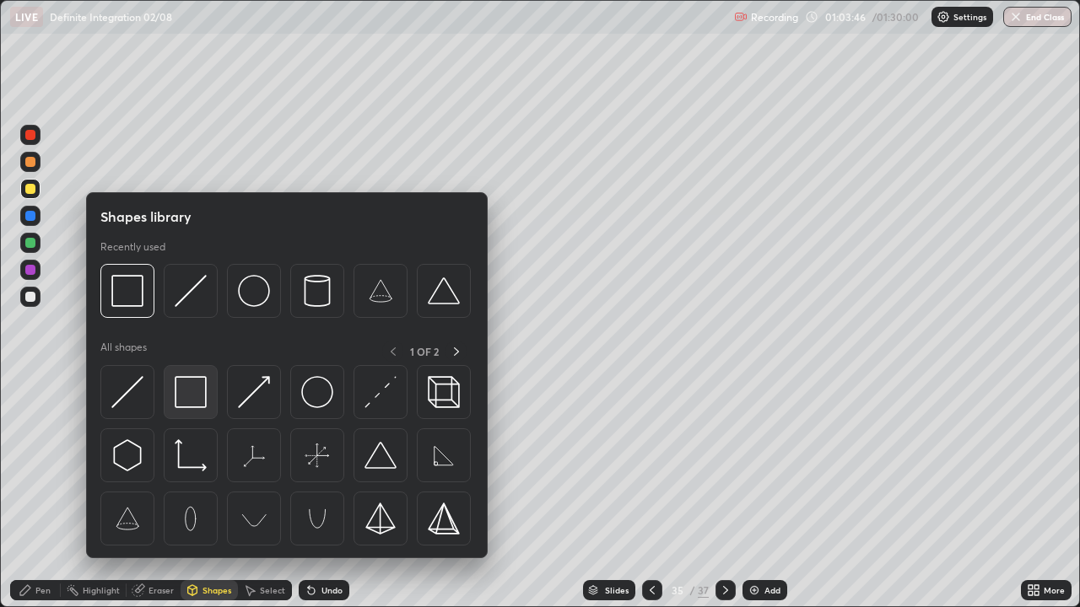
click at [187, 392] on img at bounding box center [191, 392] width 32 height 32
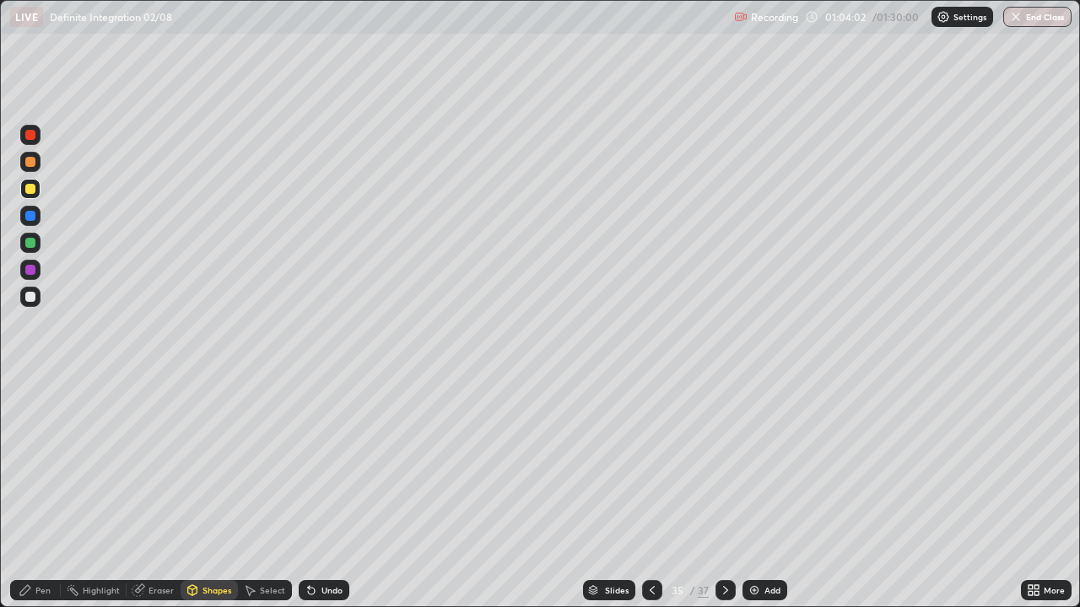
click at [331, 493] on div "Undo" at bounding box center [331, 590] width 21 height 8
click at [323, 493] on div "Undo" at bounding box center [331, 590] width 21 height 8
click at [42, 493] on div "Pen" at bounding box center [42, 590] width 15 height 8
click at [724, 493] on icon at bounding box center [725, 590] width 13 height 13
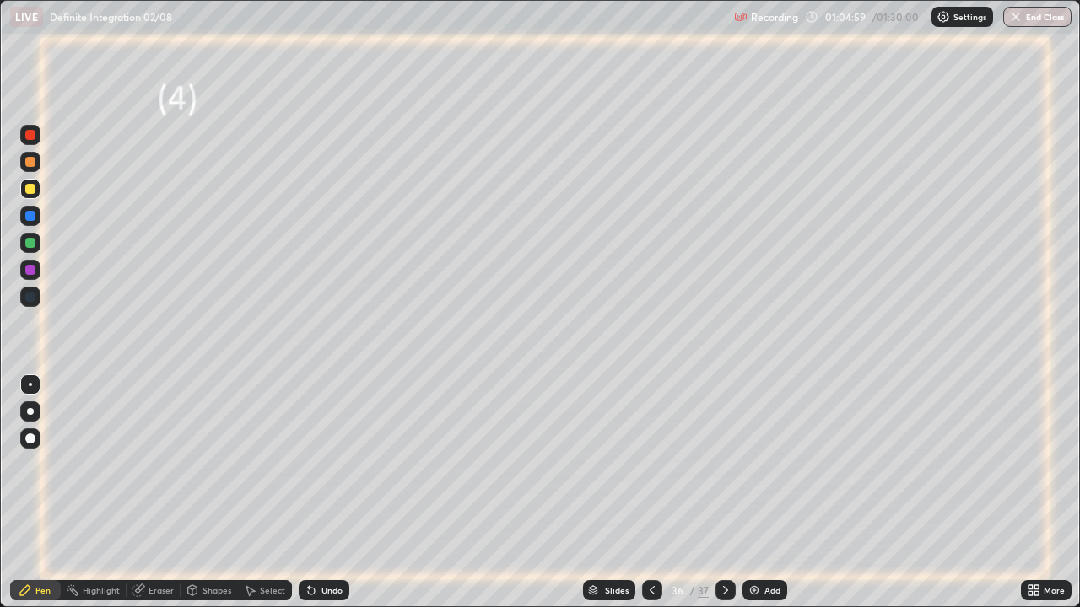
click at [724, 493] on icon at bounding box center [725, 590] width 13 height 13
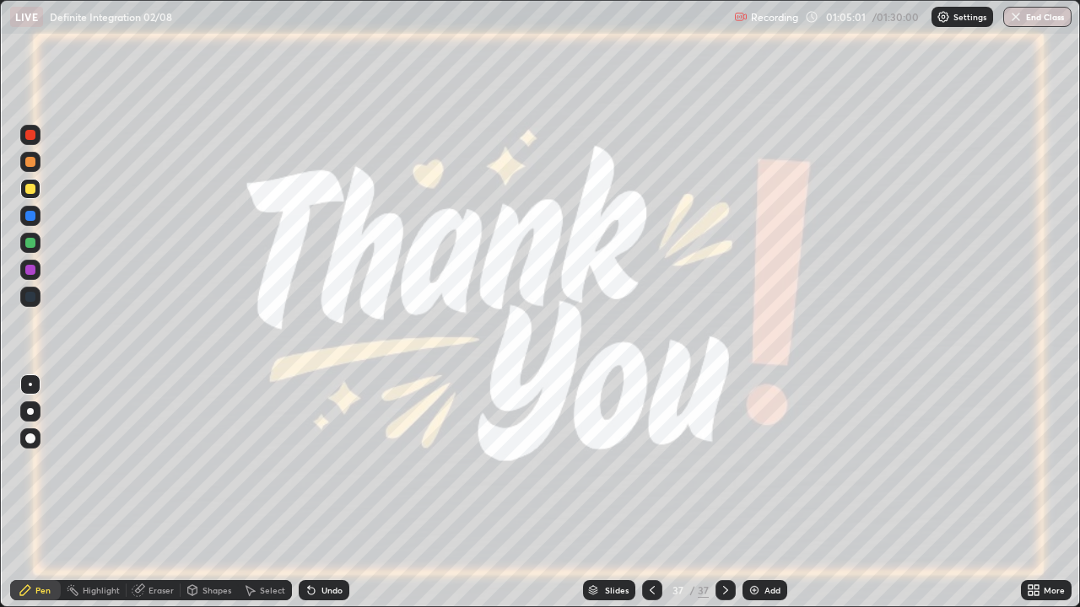
click at [1030, 493] on icon at bounding box center [1030, 587] width 4 height 4
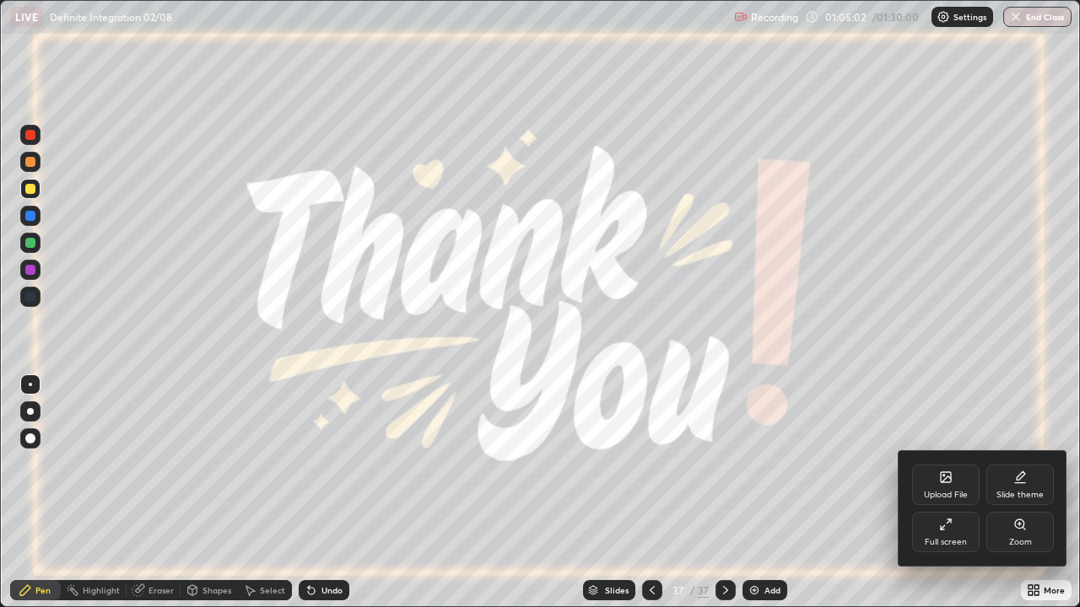
click at [941, 482] on icon at bounding box center [945, 480] width 9 height 6
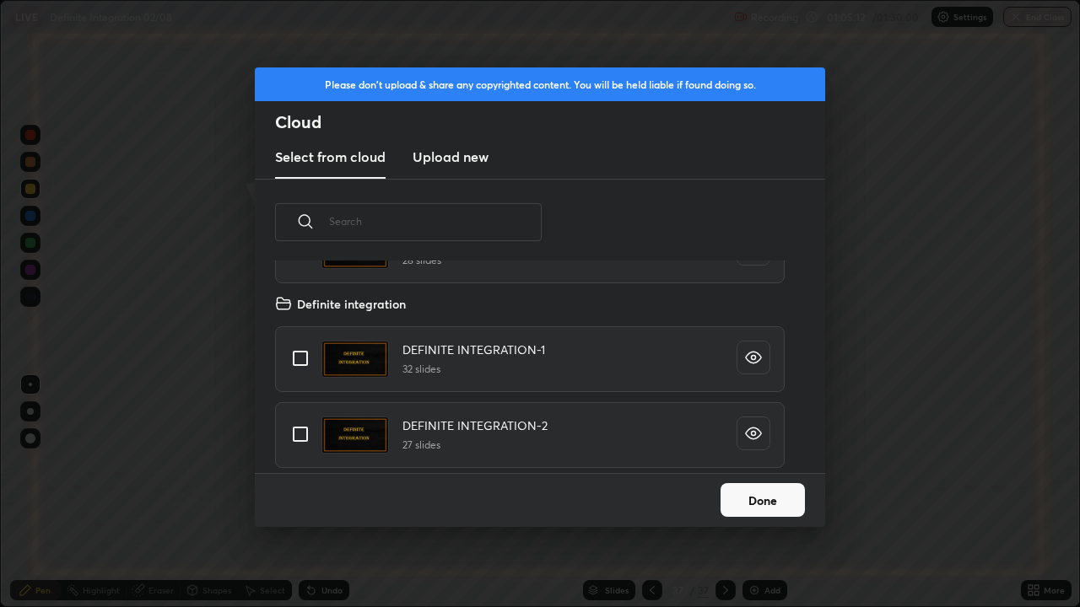
click at [300, 428] on input "grid" at bounding box center [300, 434] width 35 height 35
checkbox input "true"
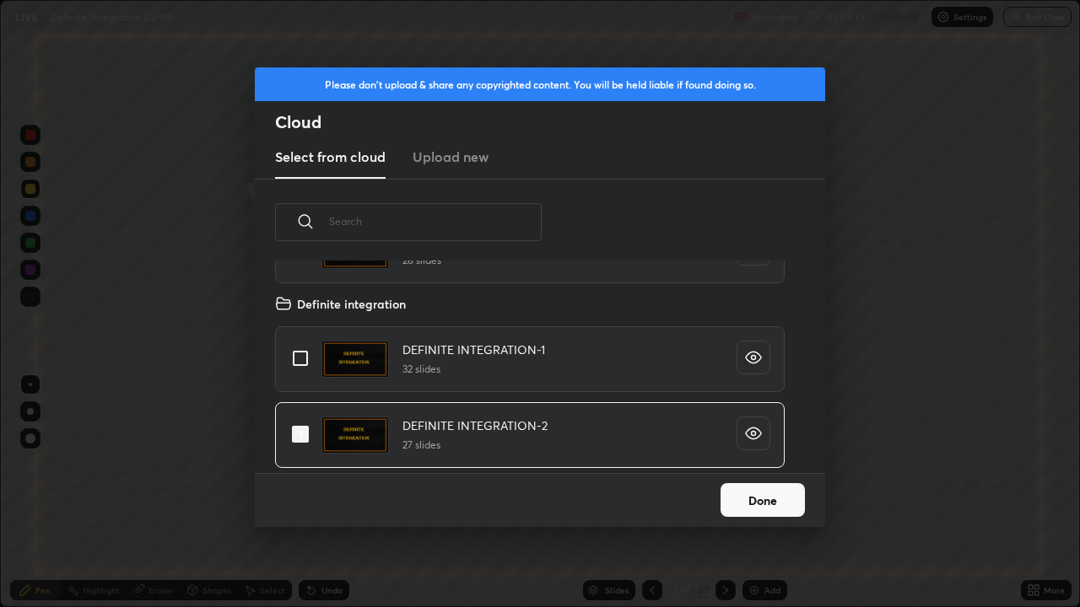
click at [745, 493] on button "Done" at bounding box center [762, 500] width 84 height 34
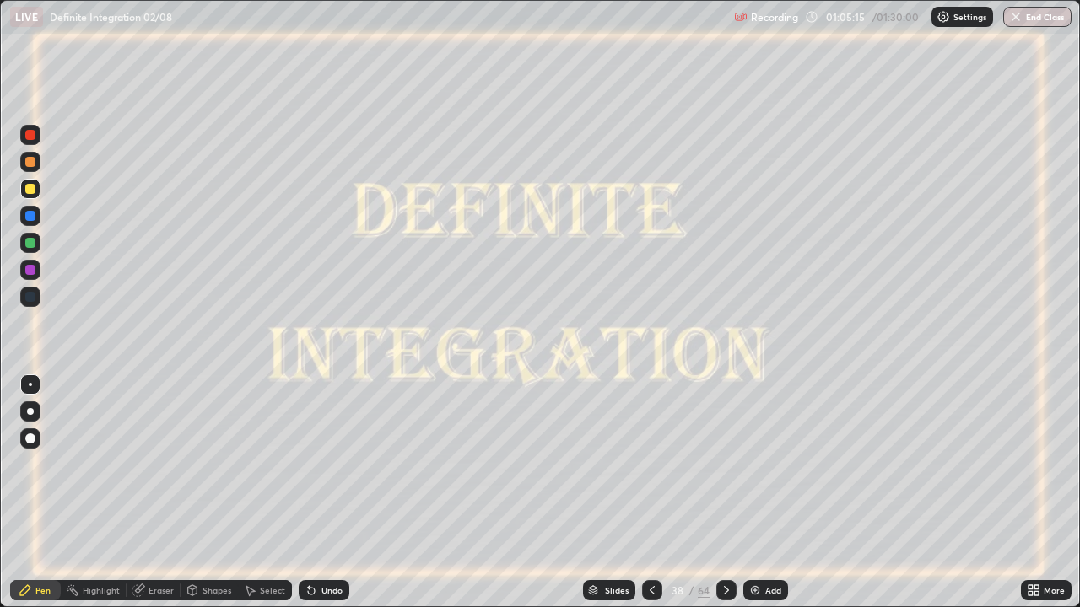
click at [725, 493] on icon at bounding box center [725, 590] width 13 height 13
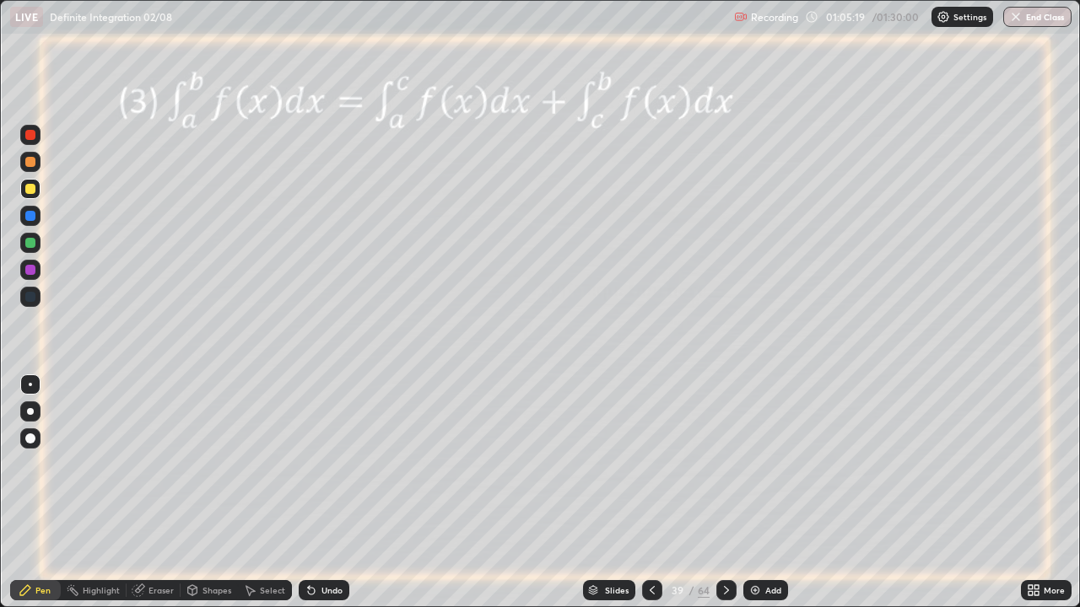
click at [611, 493] on div "Slides" at bounding box center [617, 590] width 24 height 8
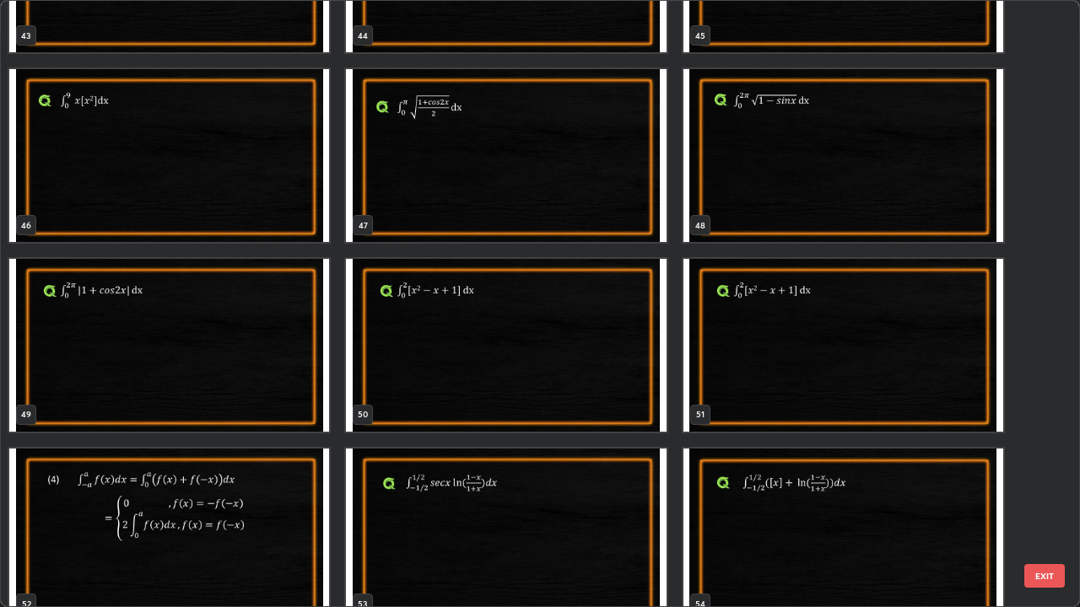
scroll to position [2799, 0]
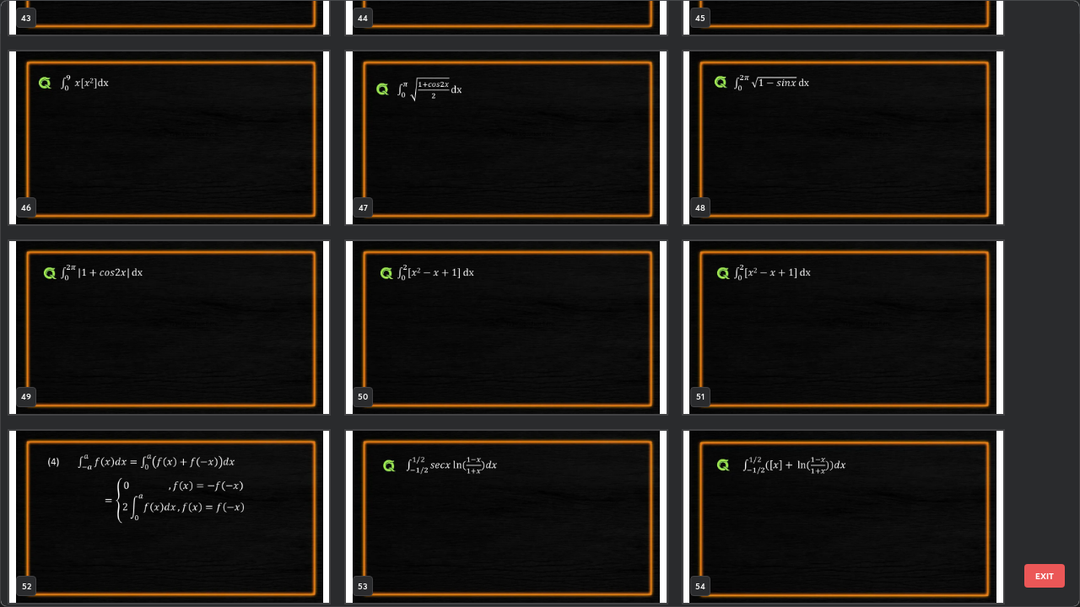
click at [417, 351] on img "grid" at bounding box center [506, 327] width 320 height 173
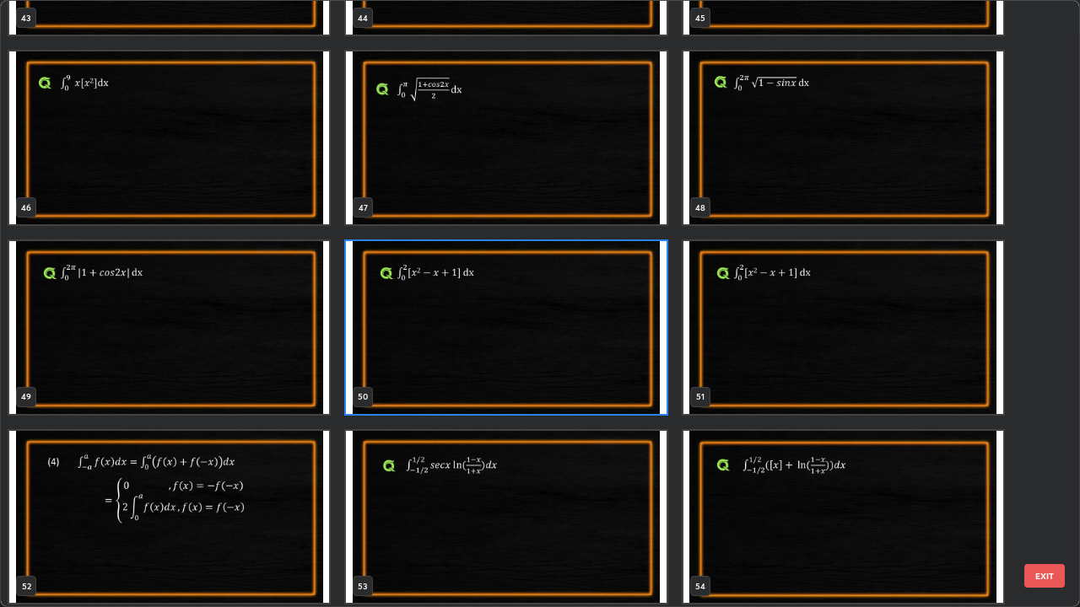
click at [420, 352] on img "grid" at bounding box center [506, 327] width 320 height 173
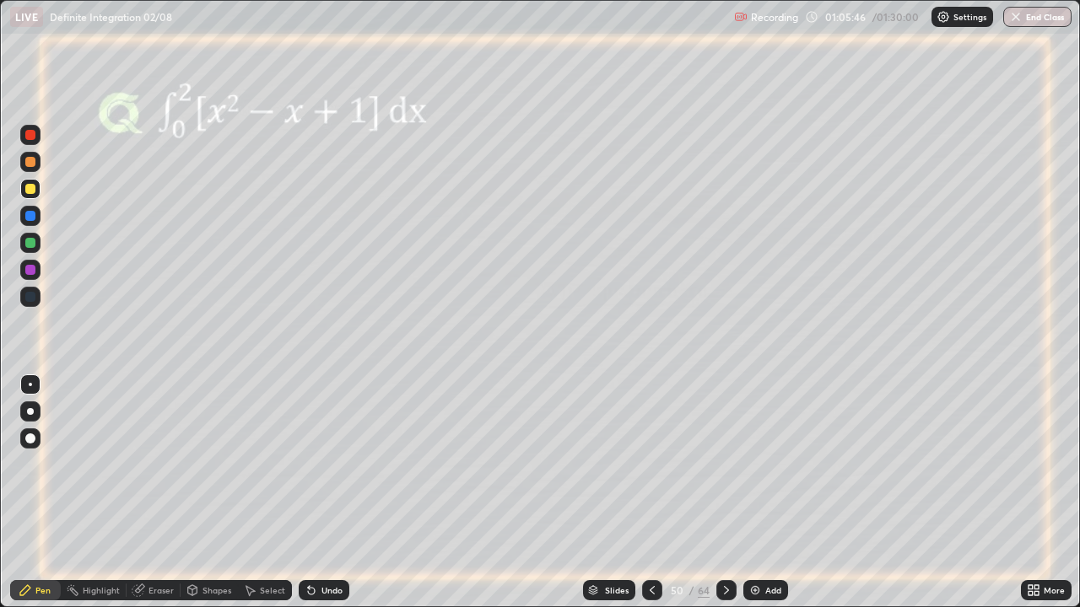
click at [725, 493] on icon at bounding box center [725, 590] width 13 height 13
click at [723, 493] on icon at bounding box center [725, 590] width 13 height 13
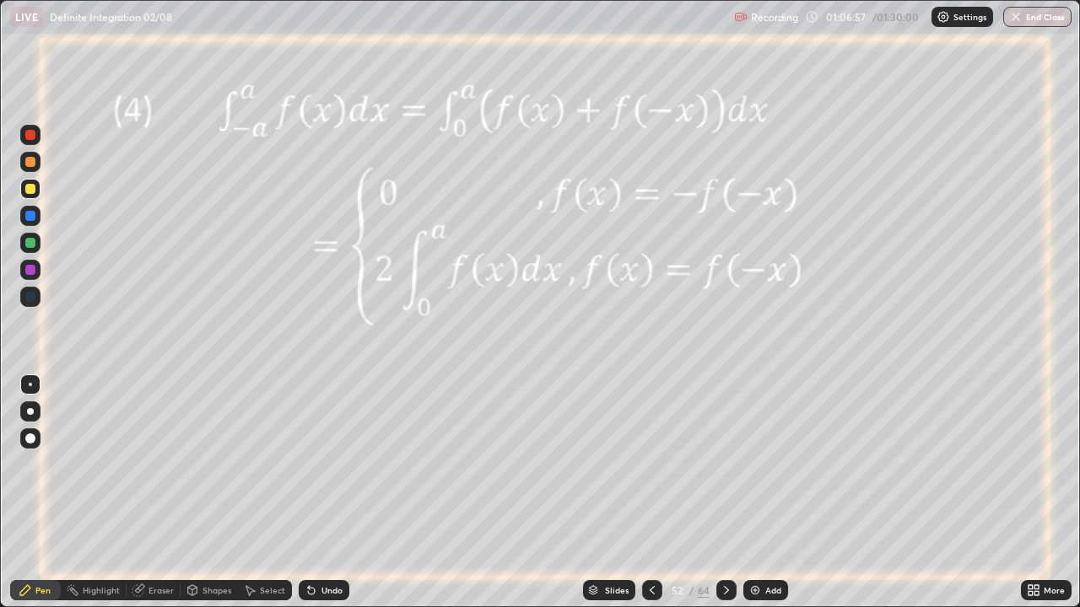
click at [31, 271] on div at bounding box center [30, 270] width 10 height 10
click at [30, 243] on div at bounding box center [30, 243] width 10 height 10
click at [33, 271] on div at bounding box center [30, 270] width 10 height 10
click at [210, 493] on div "Shapes" at bounding box center [216, 590] width 29 height 8
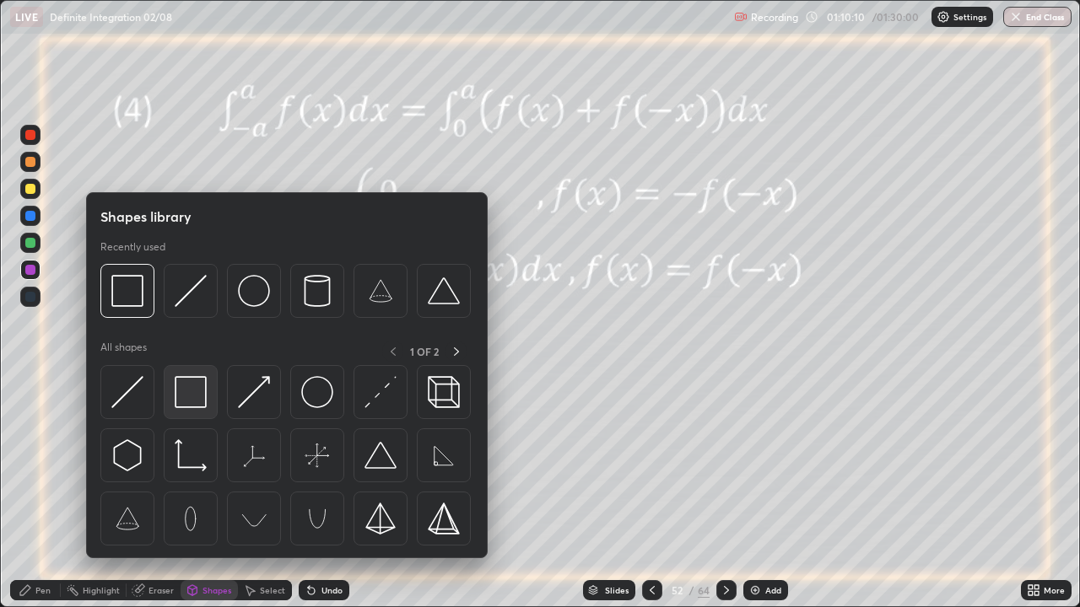
click at [195, 397] on img at bounding box center [191, 392] width 32 height 32
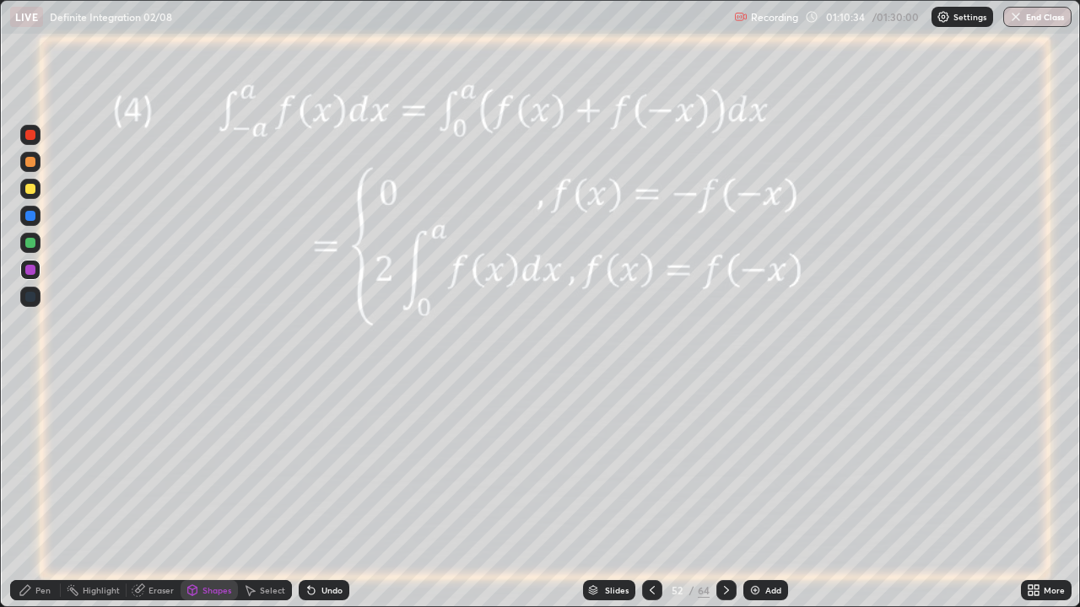
click at [46, 493] on div "Pen" at bounding box center [42, 590] width 15 height 8
click at [757, 493] on img at bounding box center [754, 590] width 13 height 13
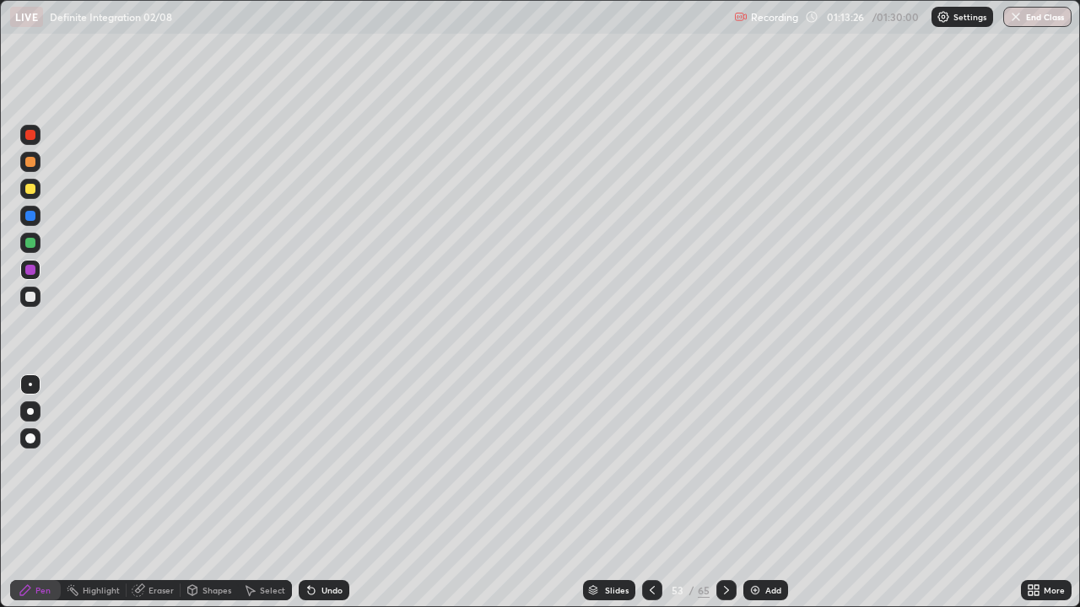
click at [32, 245] on div at bounding box center [30, 243] width 10 height 10
click at [32, 272] on div at bounding box center [30, 270] width 10 height 10
click at [28, 294] on div at bounding box center [30, 297] width 10 height 10
click at [308, 493] on icon at bounding box center [311, 591] width 7 height 7
click at [308, 493] on icon at bounding box center [309, 587] width 2 height 2
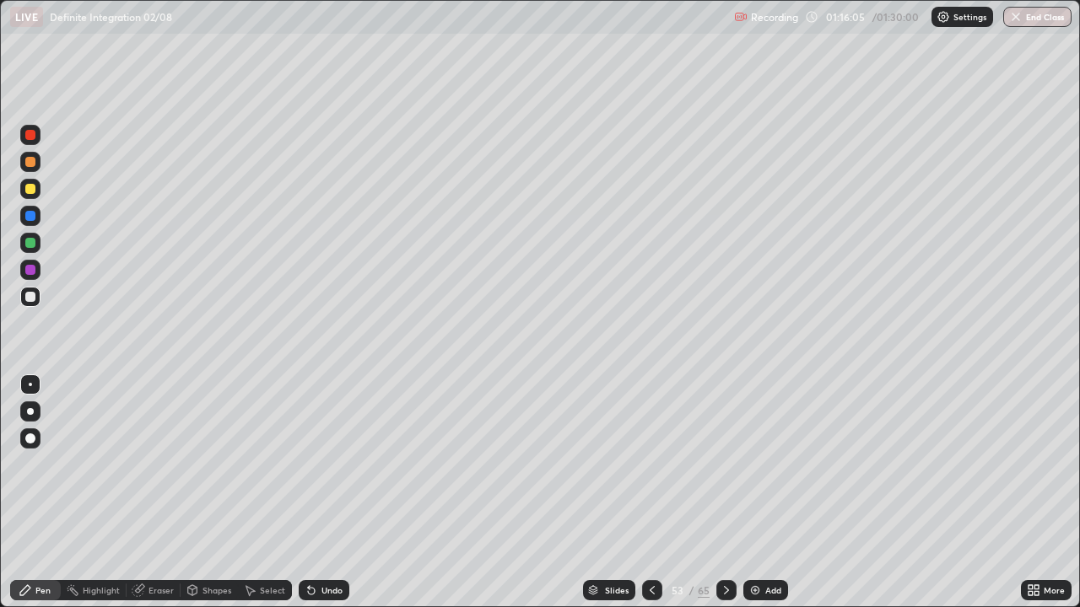
click at [317, 493] on div "Undo" at bounding box center [324, 590] width 51 height 20
click at [323, 493] on div "Undo" at bounding box center [331, 590] width 21 height 8
click at [329, 493] on div "Undo" at bounding box center [331, 590] width 21 height 8
click at [650, 493] on icon at bounding box center [651, 590] width 13 height 13
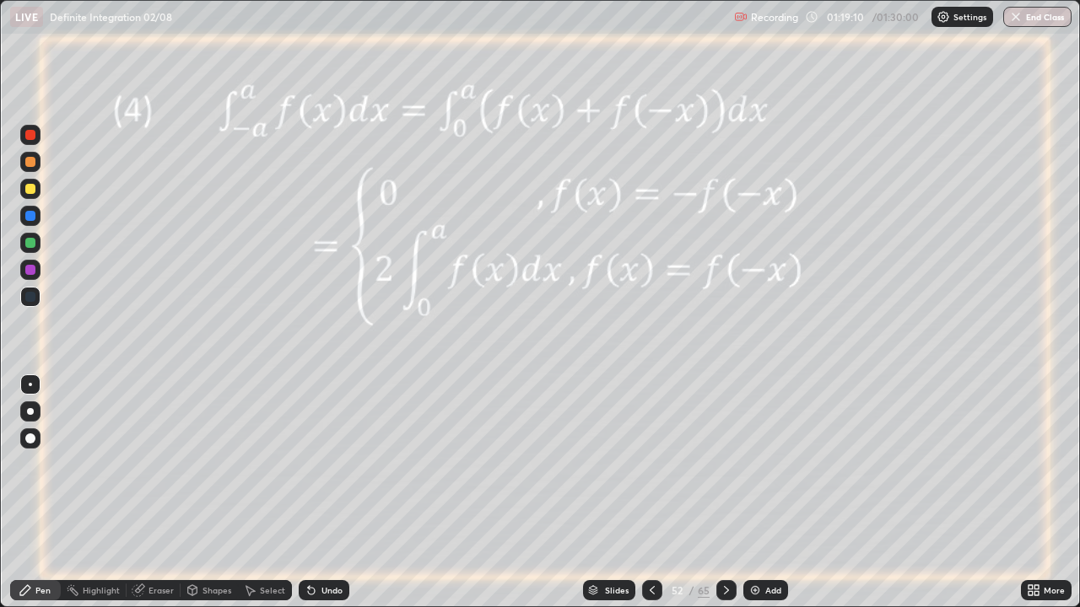
click at [724, 493] on icon at bounding box center [725, 590] width 13 height 13
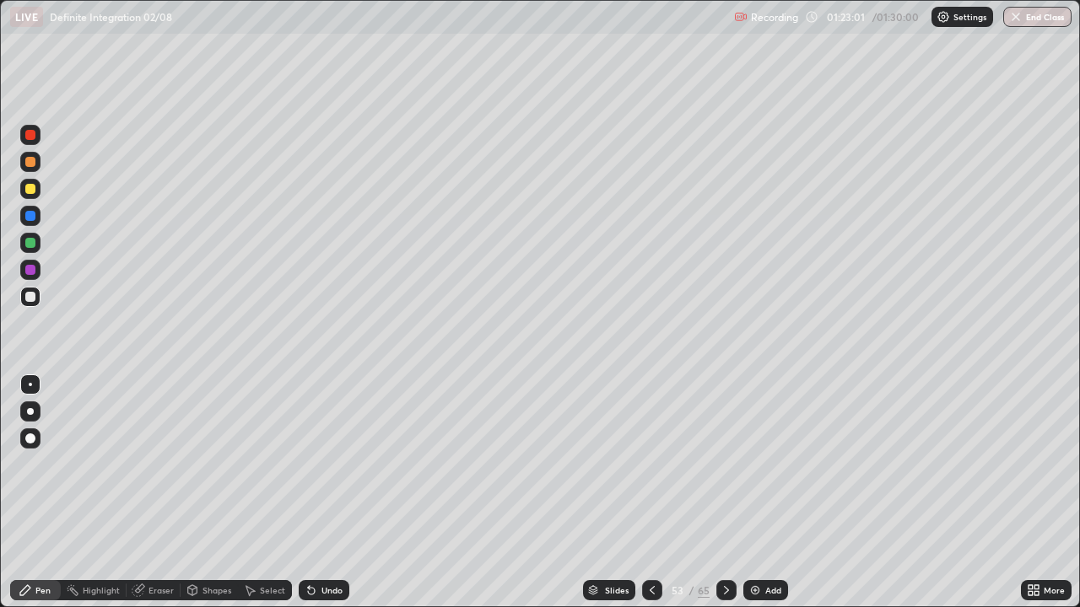
click at [722, 493] on icon at bounding box center [725, 590] width 13 height 13
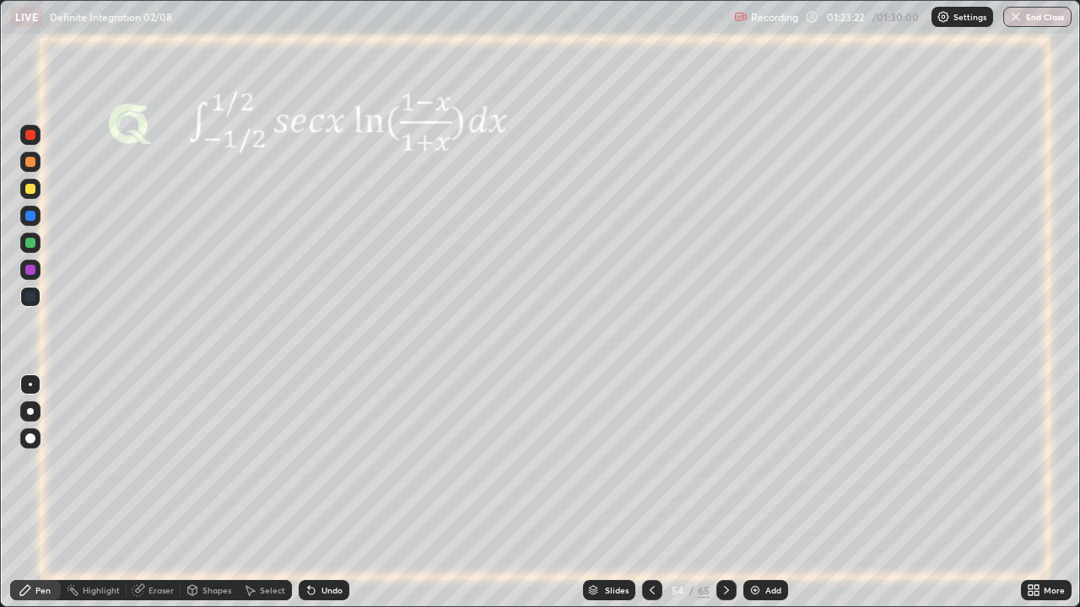
click at [30, 243] on div at bounding box center [30, 243] width 10 height 10
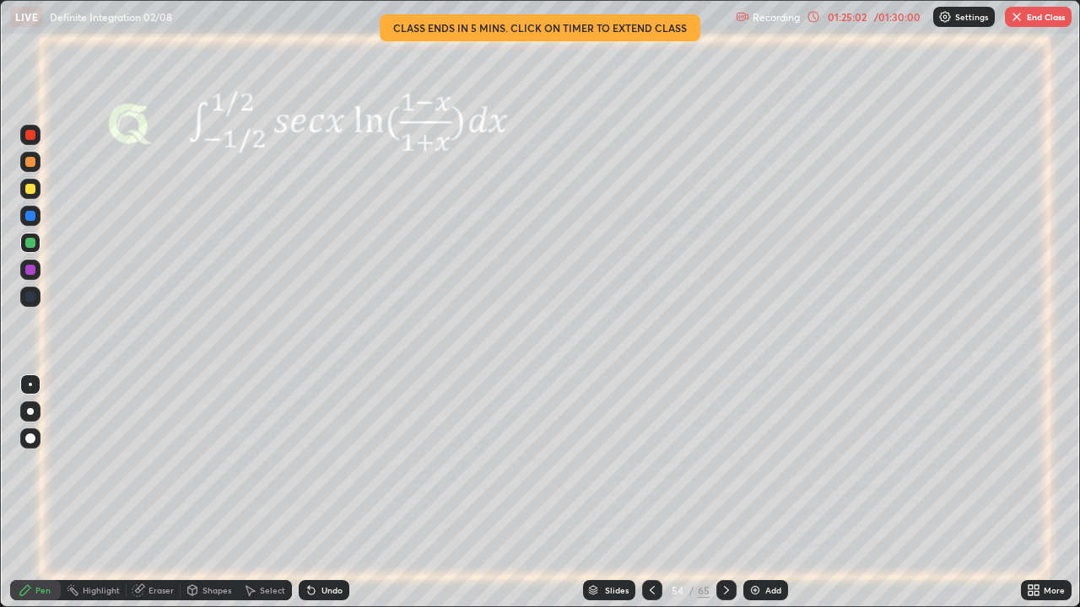
click at [724, 493] on icon at bounding box center [725, 590] width 13 height 13
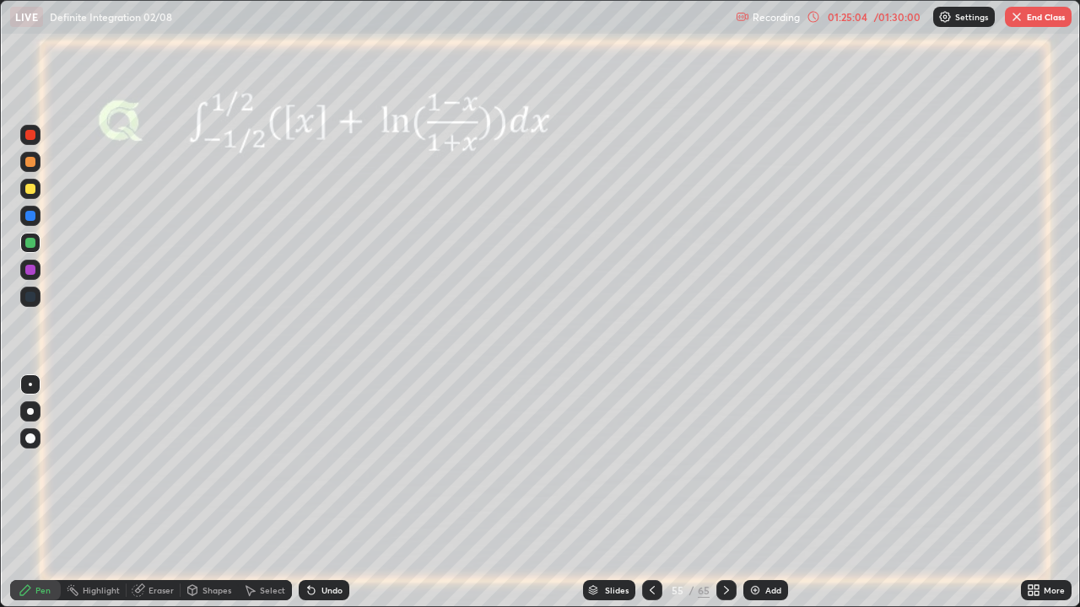
click at [723, 493] on icon at bounding box center [725, 590] width 13 height 13
click at [724, 493] on icon at bounding box center [725, 590] width 13 height 13
click at [727, 493] on div at bounding box center [726, 590] width 20 height 20
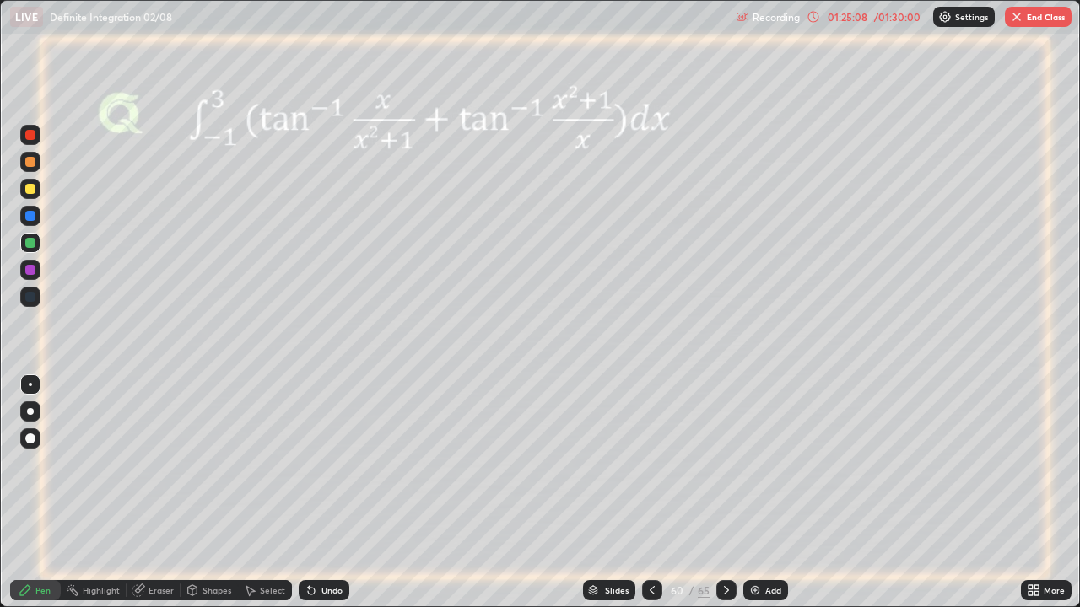
click at [724, 493] on icon at bounding box center [725, 590] width 13 height 13
click at [1032, 19] on button "End Class" at bounding box center [1038, 17] width 67 height 20
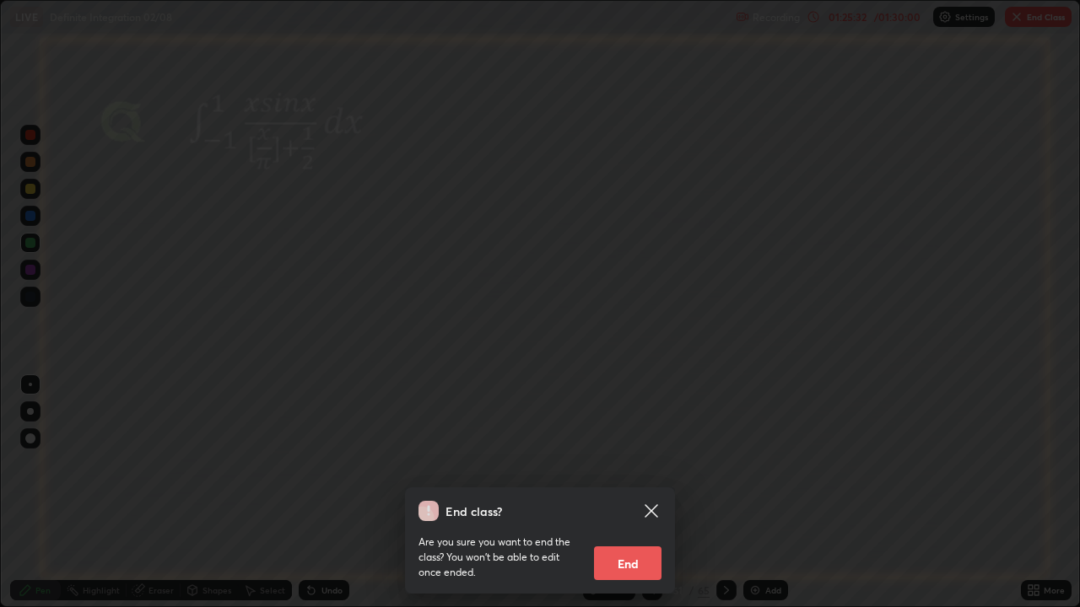
click at [613, 493] on button "End" at bounding box center [627, 564] width 67 height 34
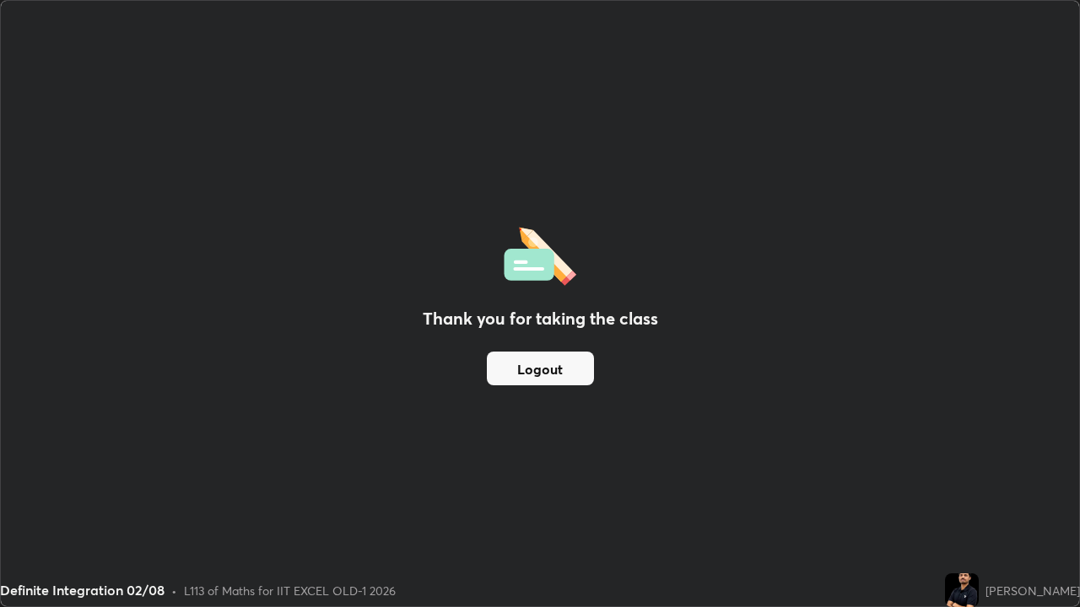
click at [539, 363] on button "Logout" at bounding box center [540, 369] width 107 height 34
